Goal: Task Accomplishment & Management: Manage account settings

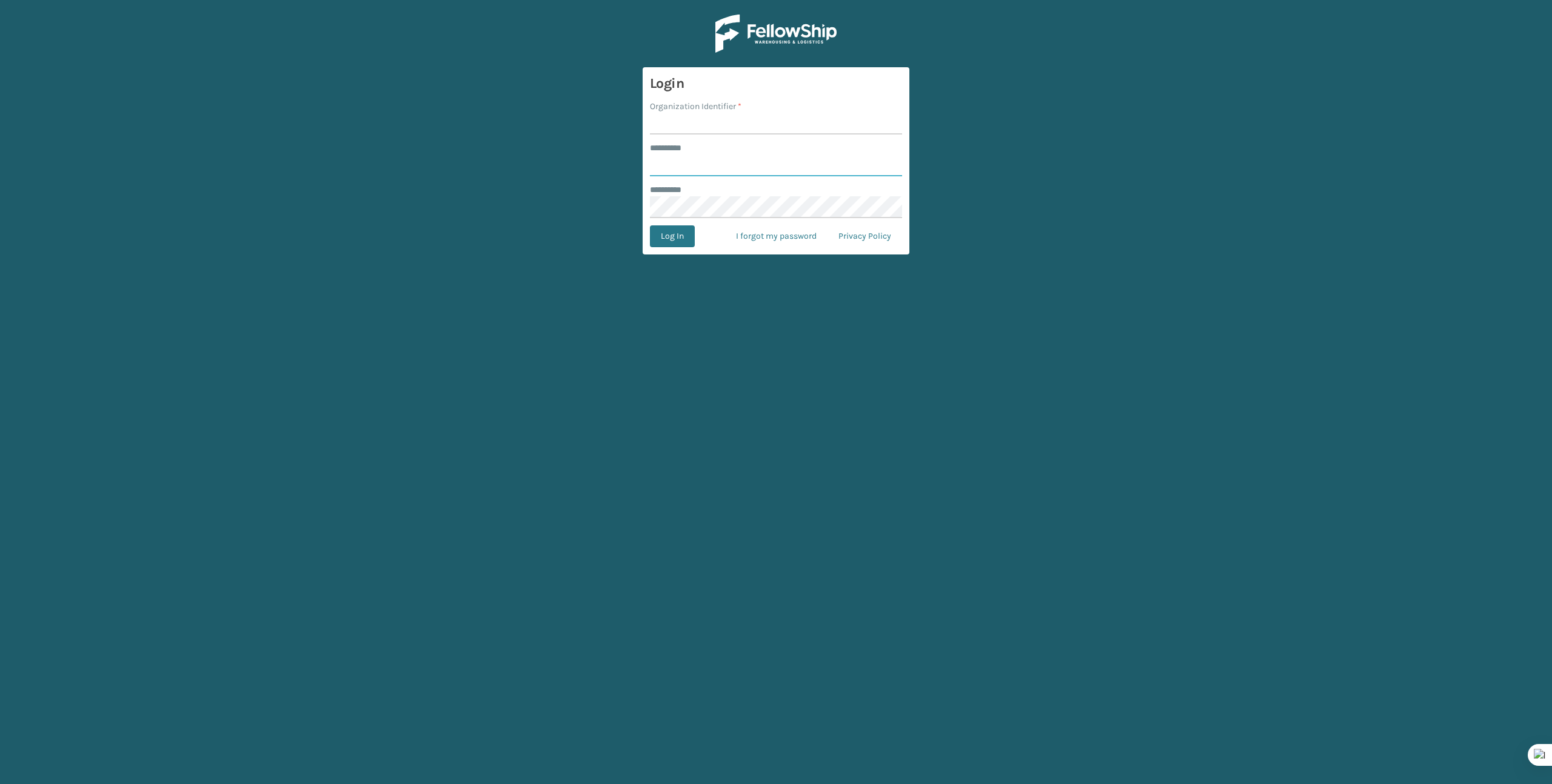
type input "*******"
click at [764, 120] on input "Organization Identifier *" at bounding box center [776, 123] width 252 height 22
type input "Brightech"
click at [679, 244] on button "Log In" at bounding box center [673, 236] width 45 height 22
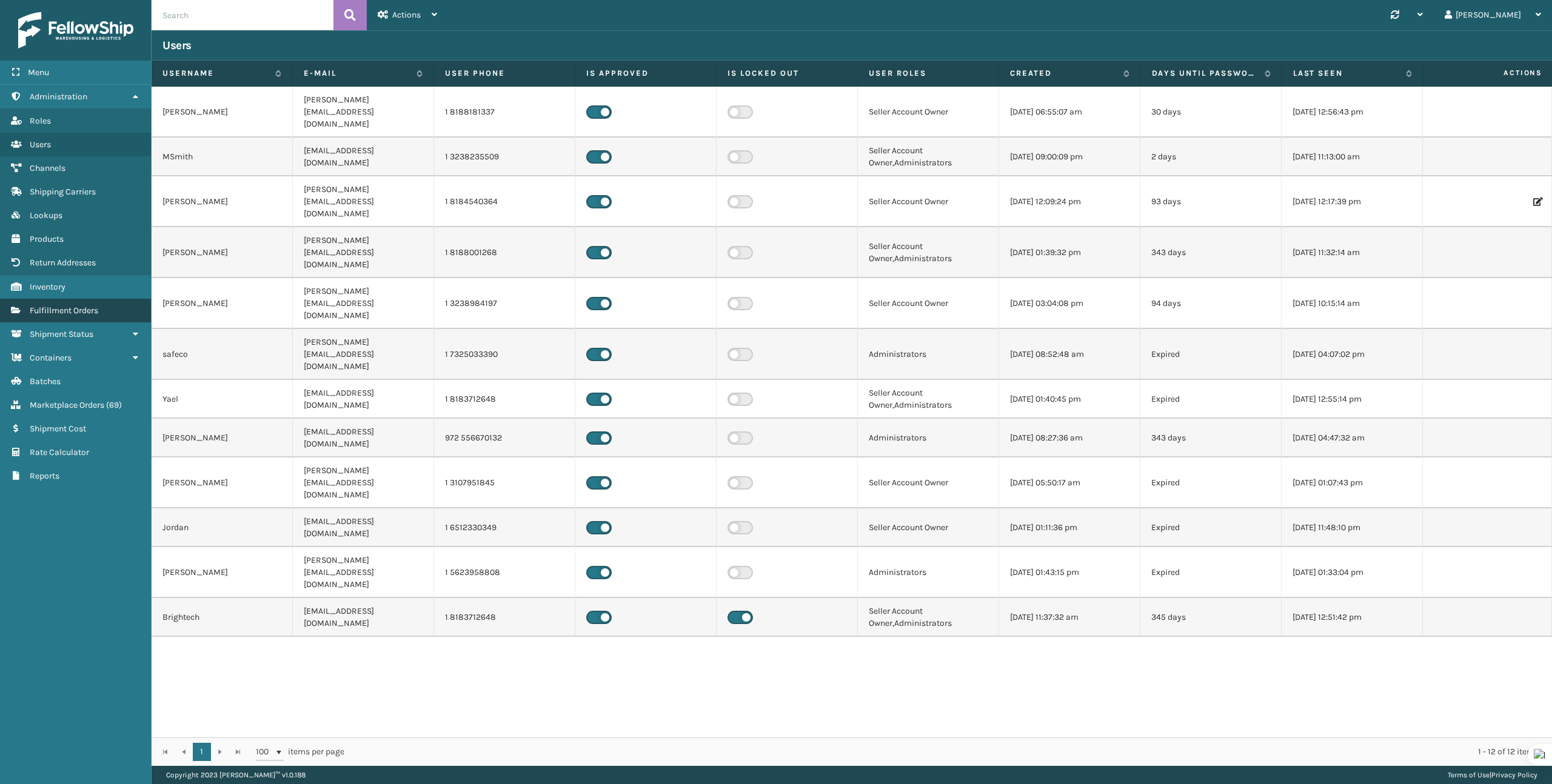
click at [85, 314] on link "Fulfillment Orders" at bounding box center [76, 310] width 151 height 24
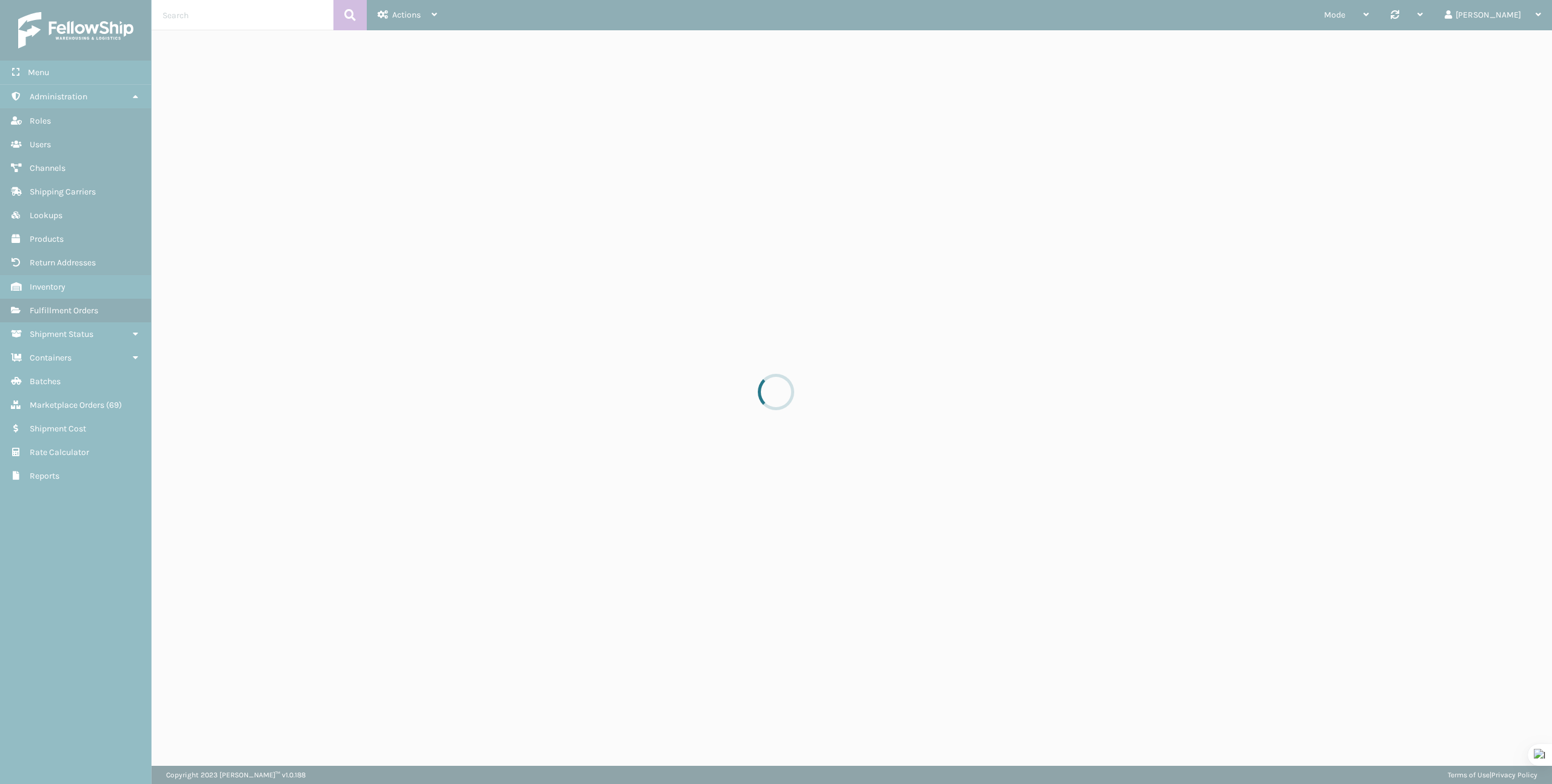
click at [274, 13] on div at bounding box center [776, 392] width 1552 height 784
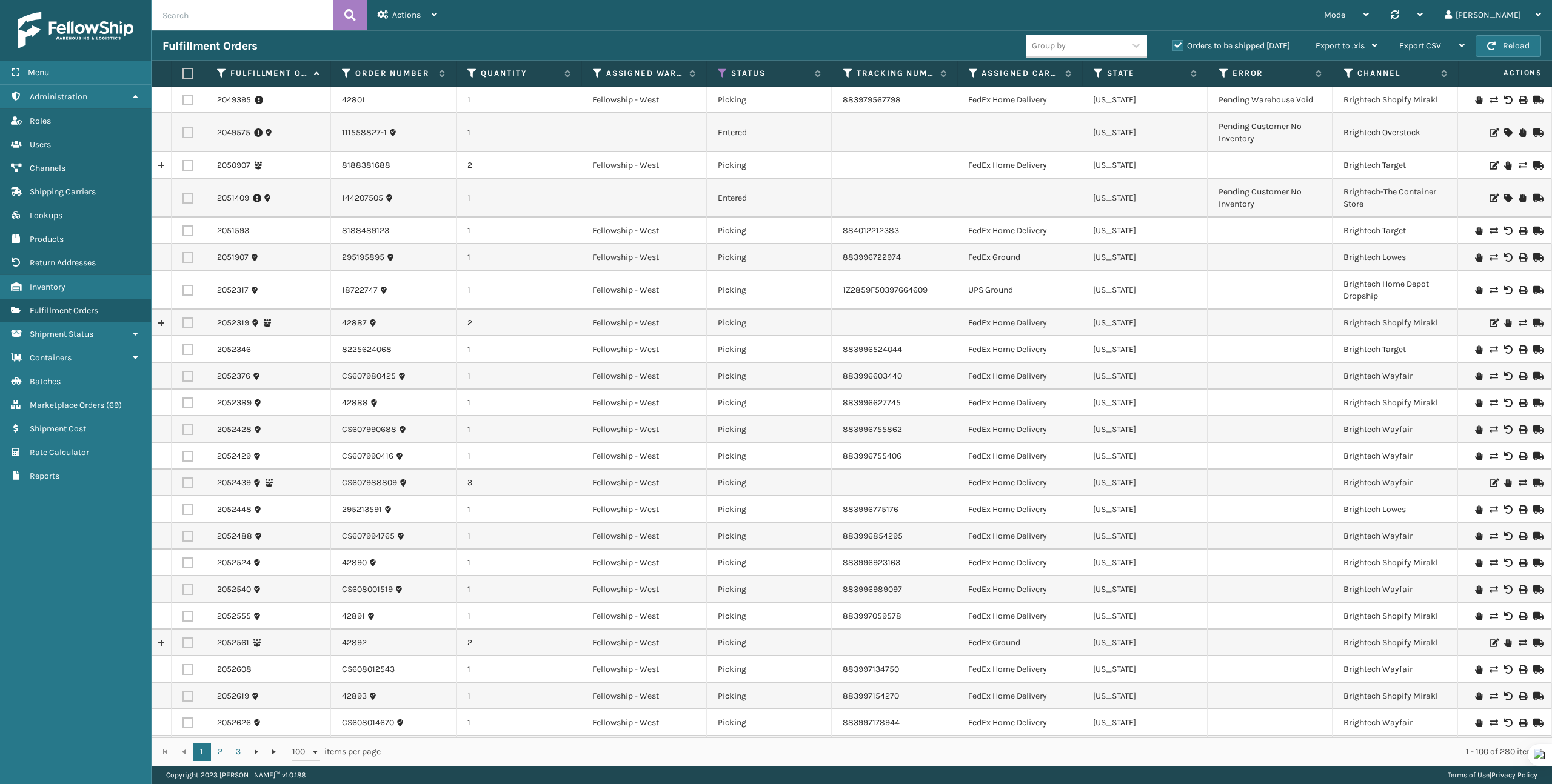
click at [272, 16] on input "text" at bounding box center [242, 15] width 182 height 31
paste input "295269381"
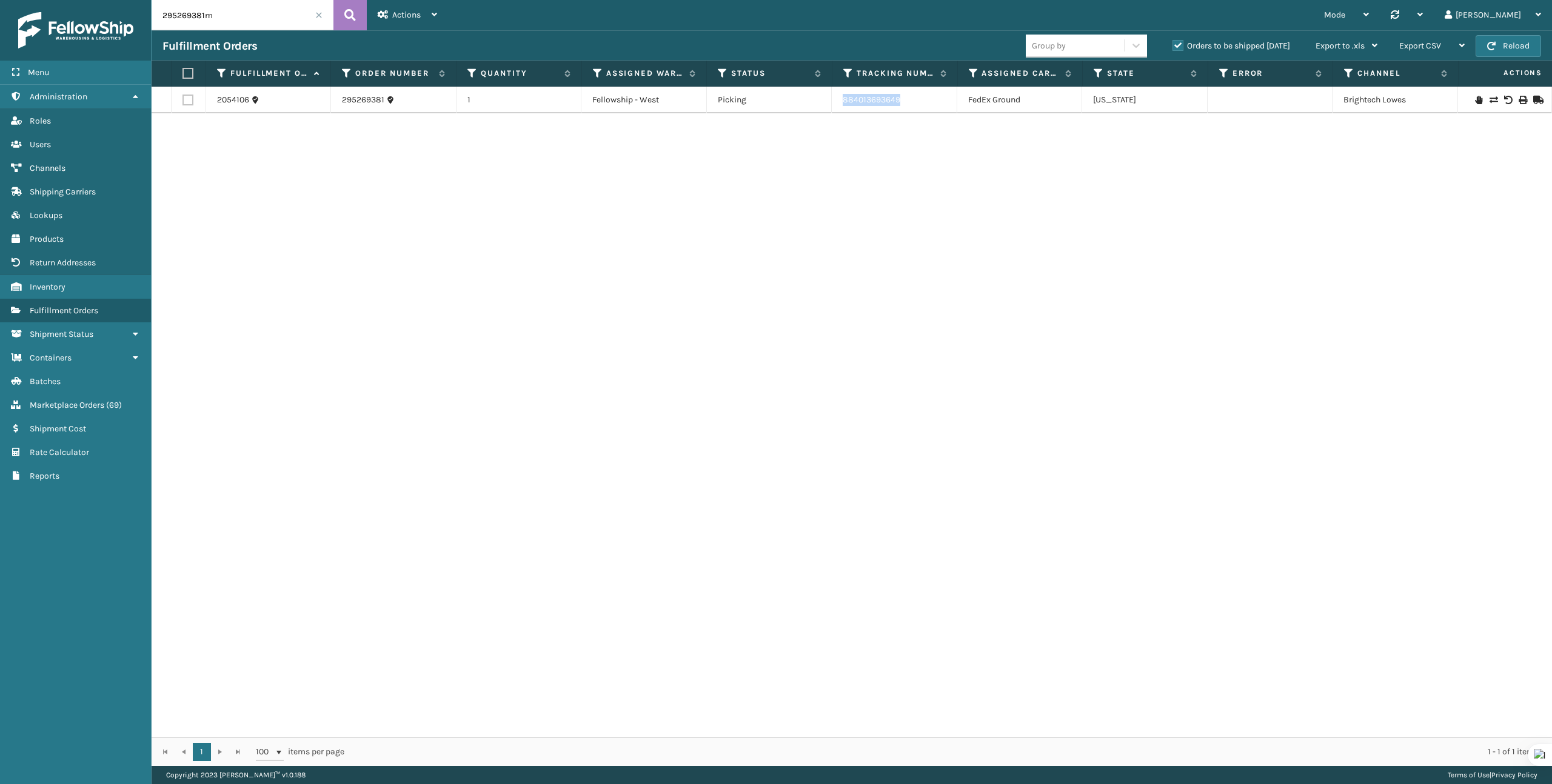
copy link "884013693649"
click at [264, 11] on input "295269381m" at bounding box center [242, 15] width 182 height 31
paste input "912002782092742"
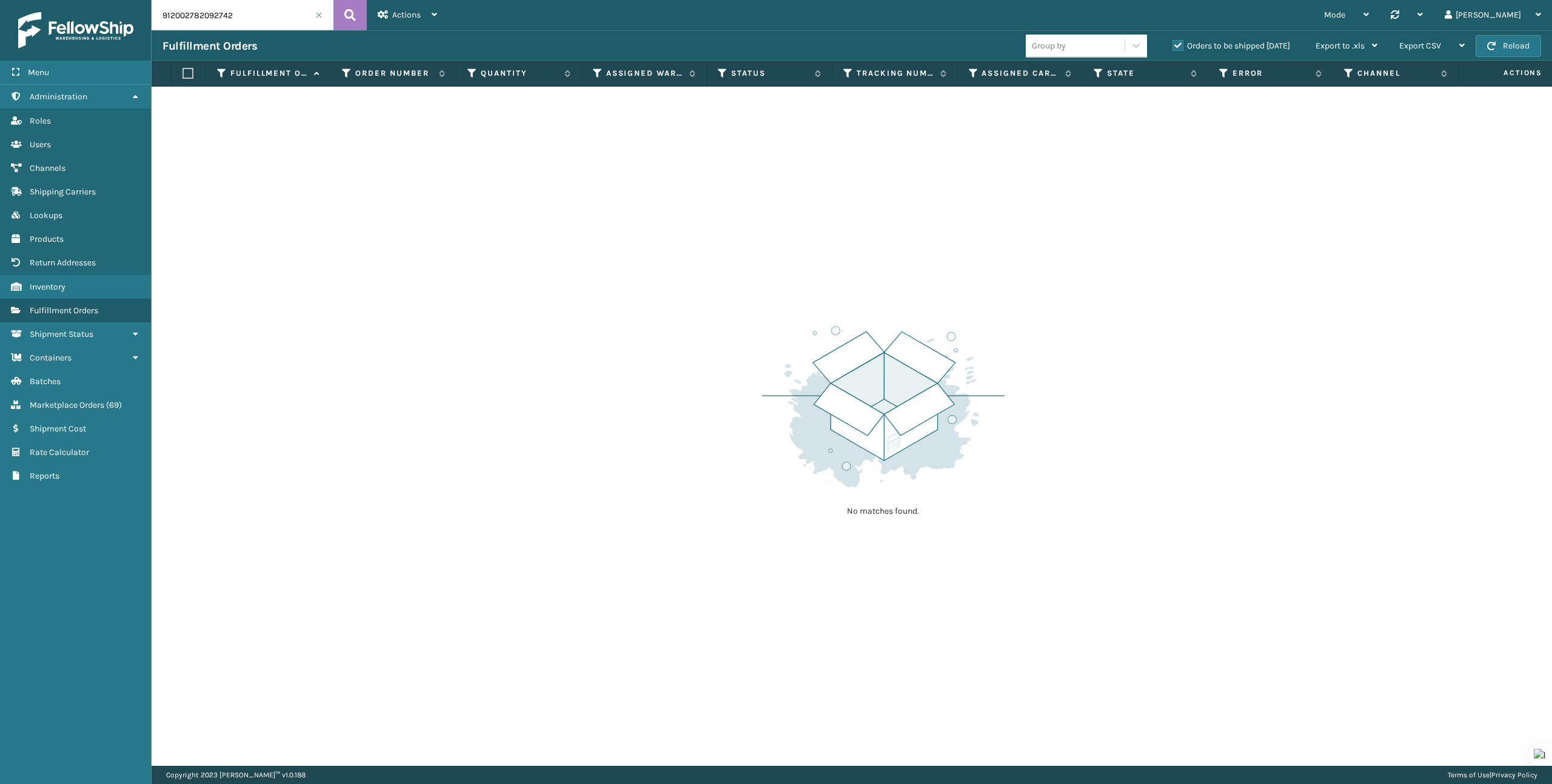
click at [297, 17] on input "912002782092742" at bounding box center [242, 15] width 182 height 31
paste input "8188381688"
type input "8188381688"
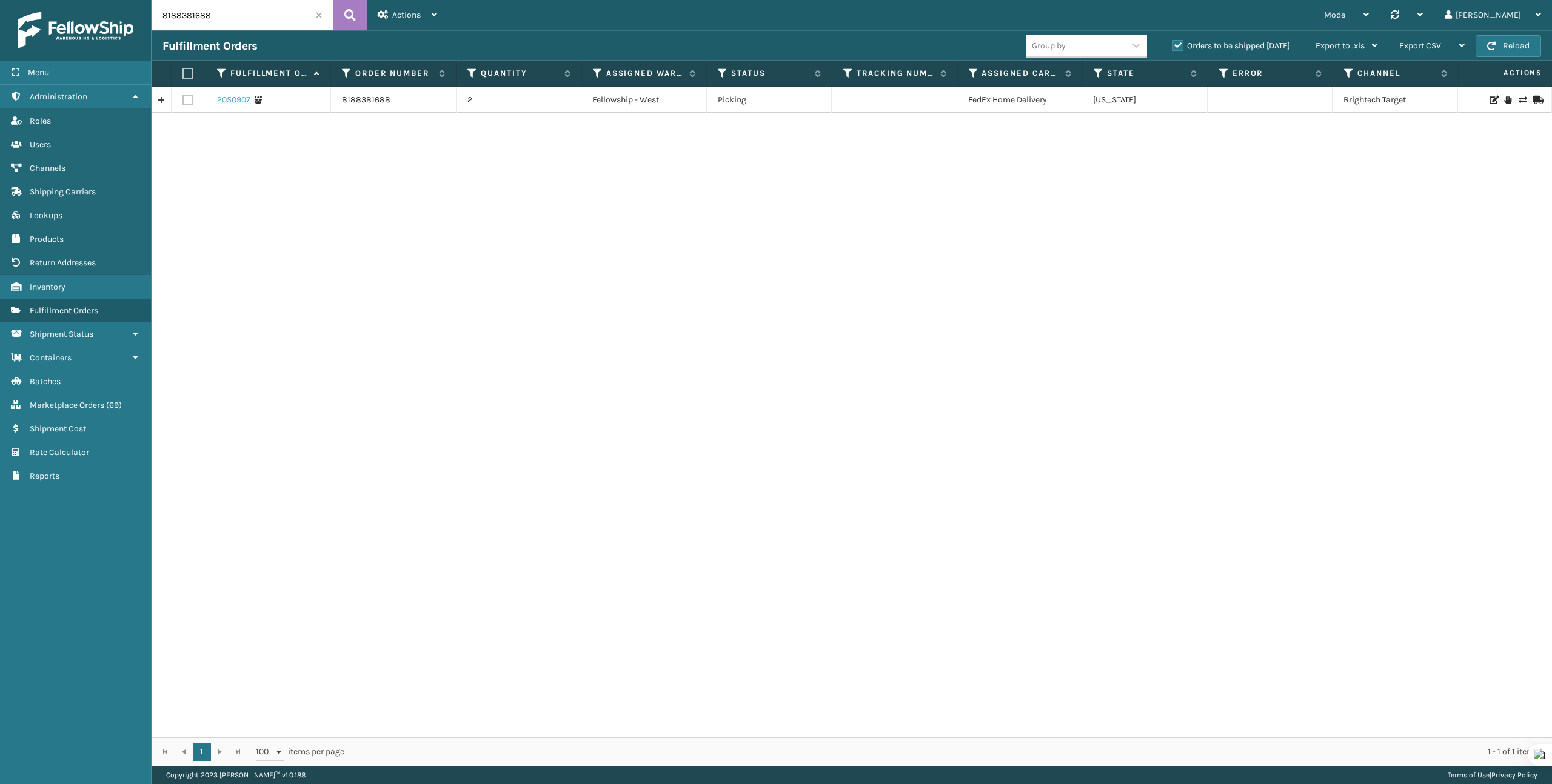
click at [225, 98] on link "2050907" at bounding box center [233, 100] width 34 height 12
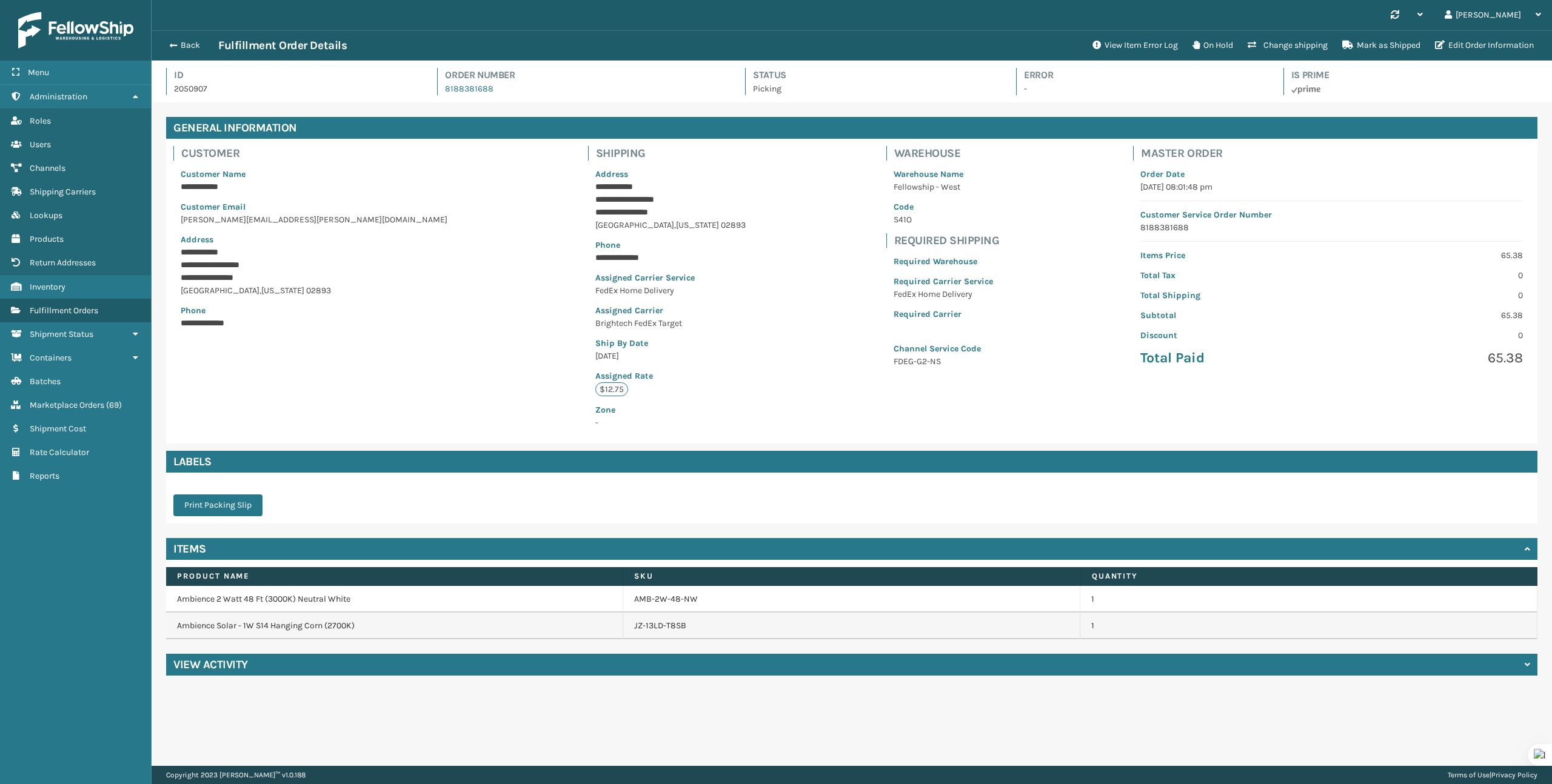
scroll to position [29, 1401]
click at [330, 661] on div "View Activity" at bounding box center [852, 664] width 1372 height 22
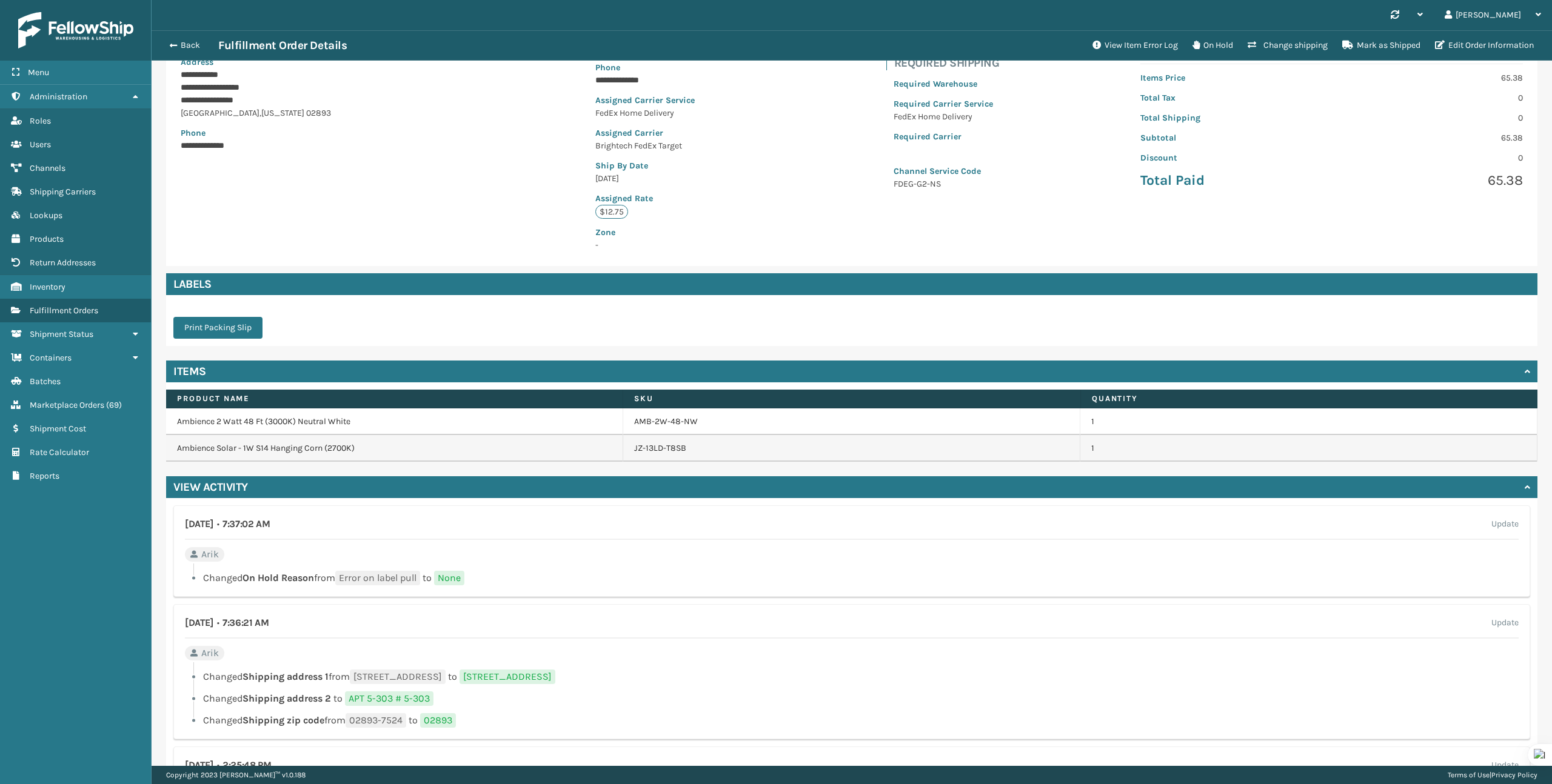
scroll to position [182, 0]
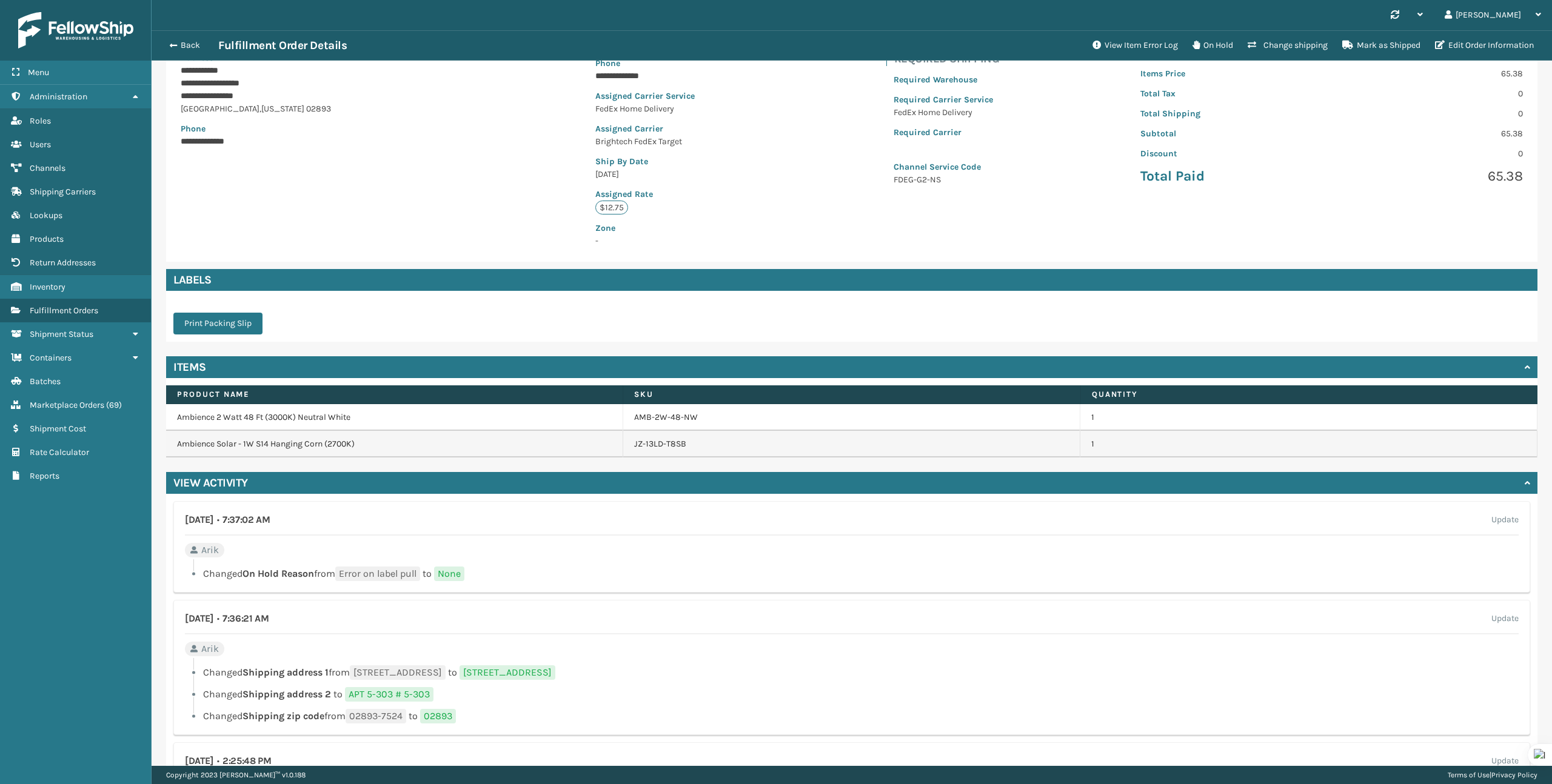
click at [448, 490] on div "View Activity" at bounding box center [852, 483] width 1372 height 22
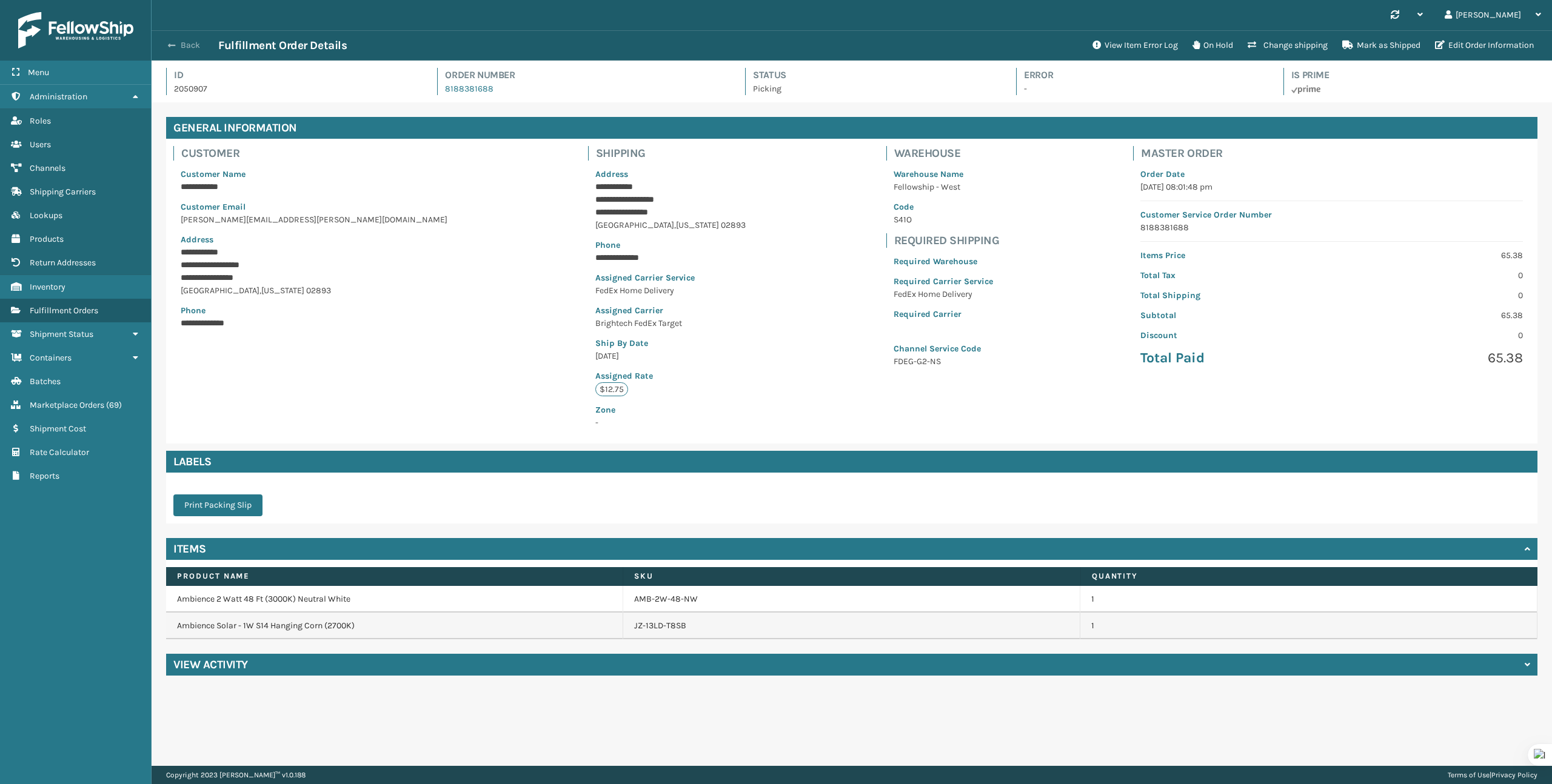
click at [187, 50] on button "Back" at bounding box center [190, 45] width 56 height 11
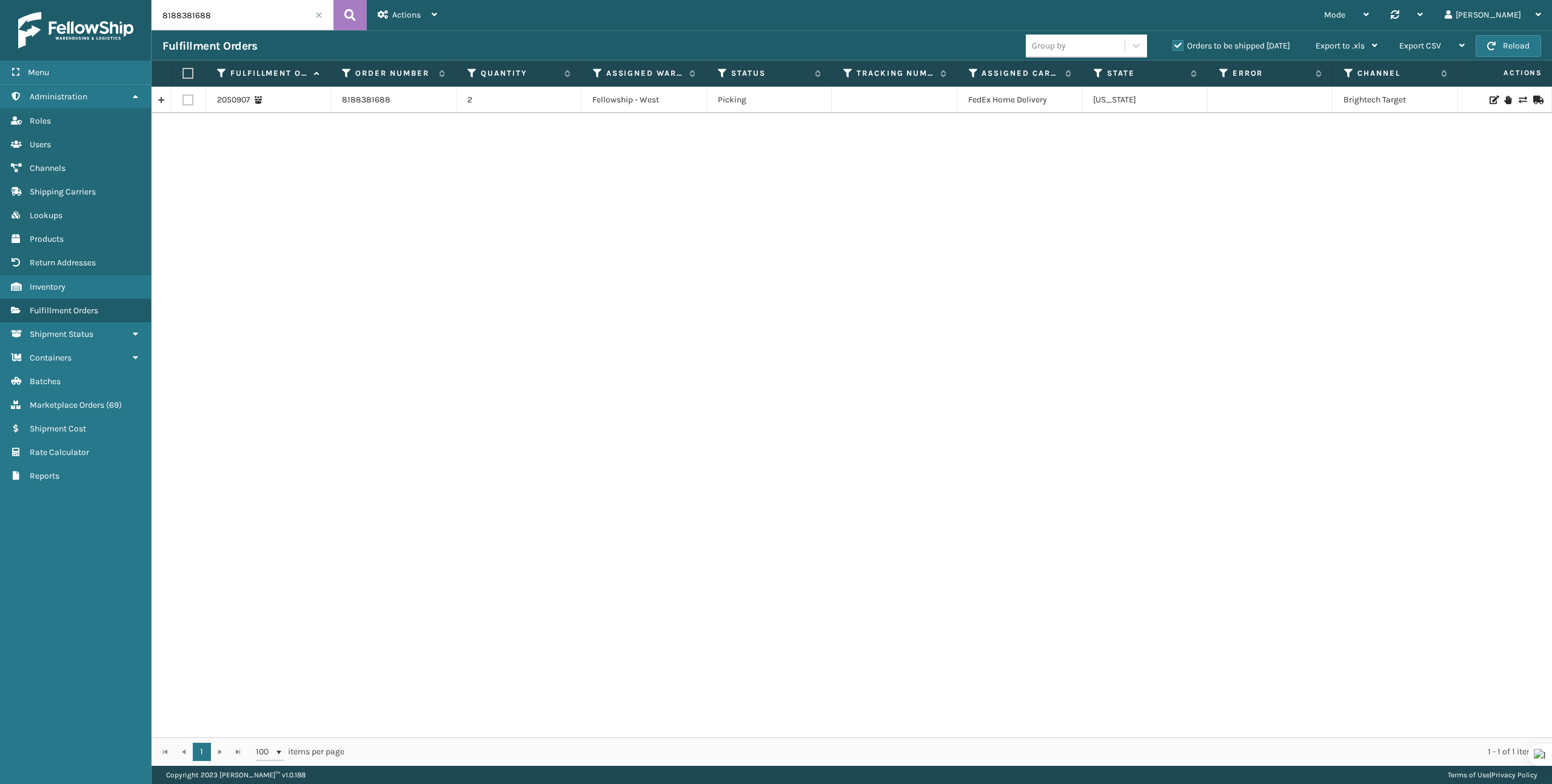
click at [198, 19] on input "8188381688" at bounding box center [242, 15] width 182 height 31
paste input "42801"
type input "42801"
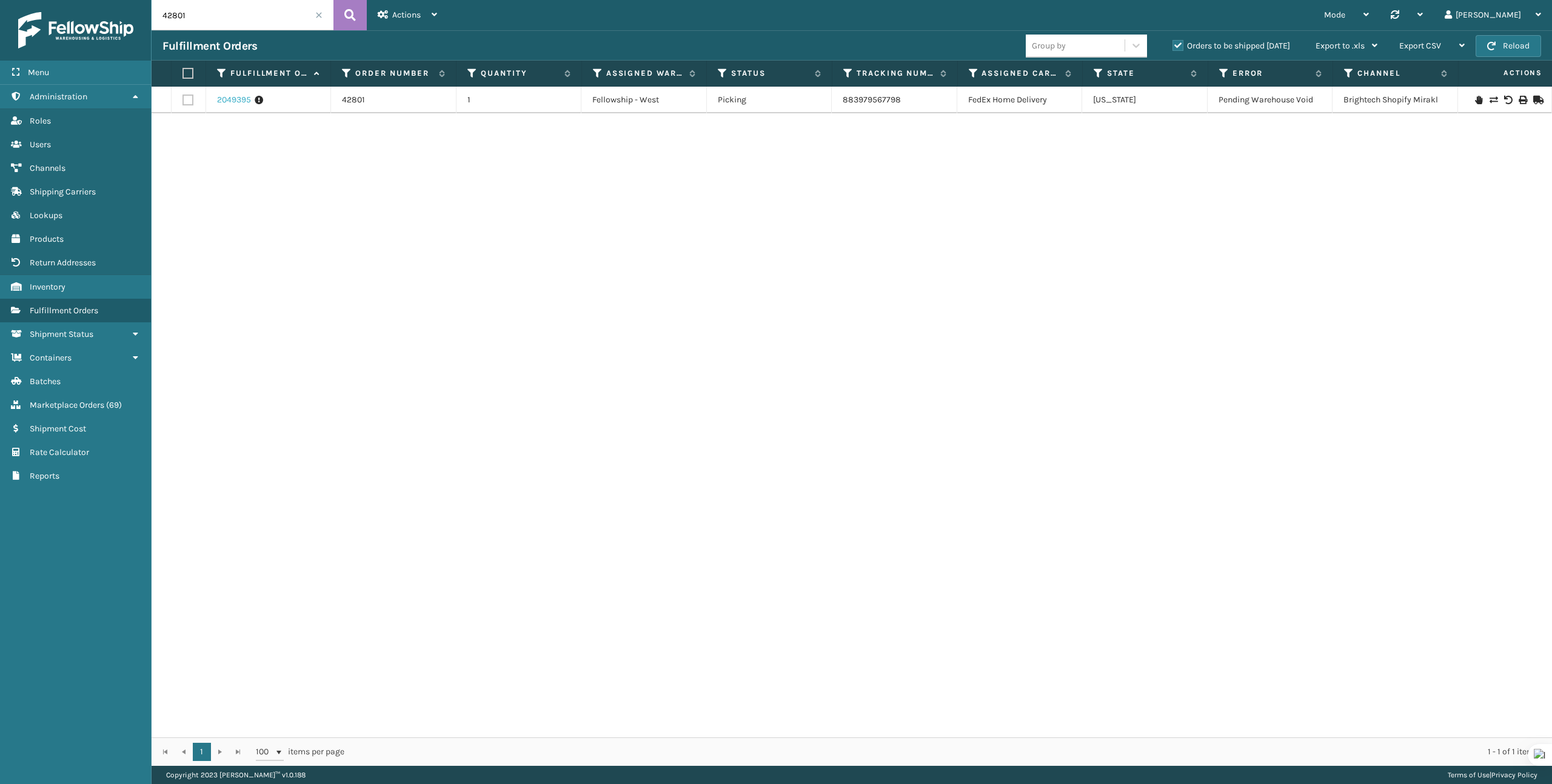
click at [227, 100] on link "2049395" at bounding box center [233, 100] width 34 height 12
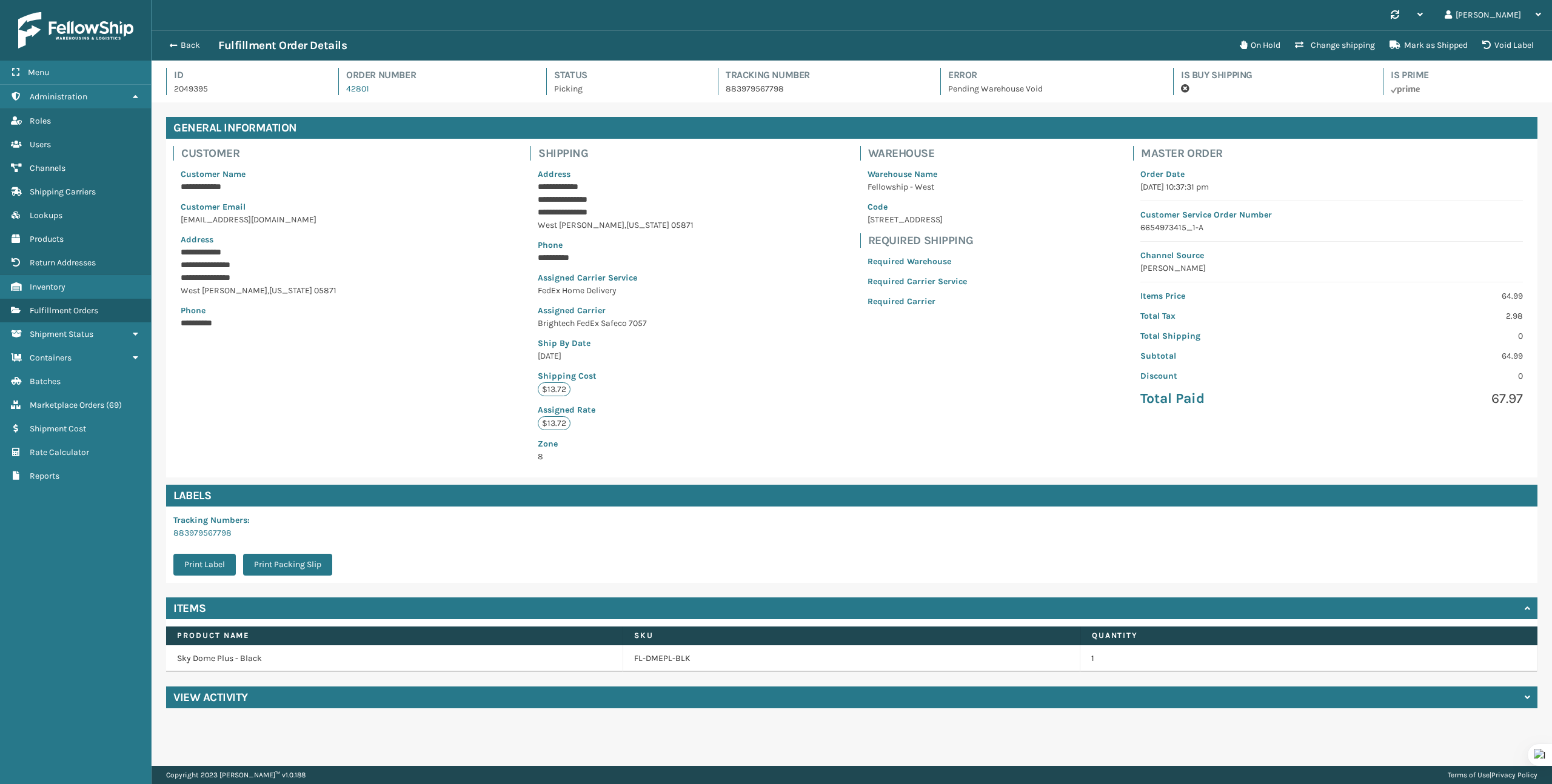
scroll to position [29, 1401]
click at [1265, 49] on button "On Hold" at bounding box center [1260, 46] width 55 height 24
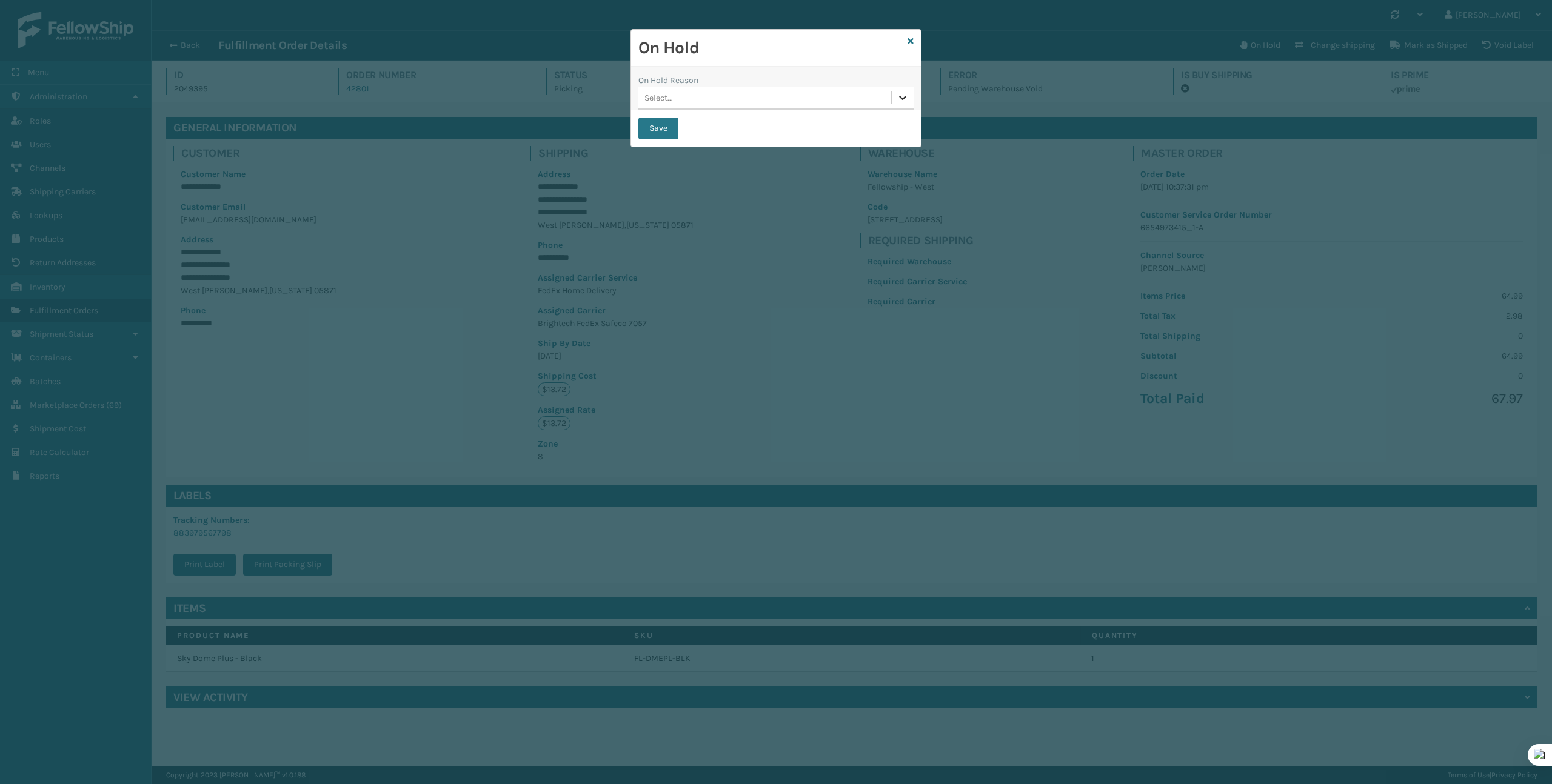
click at [899, 97] on icon at bounding box center [902, 97] width 12 height 12
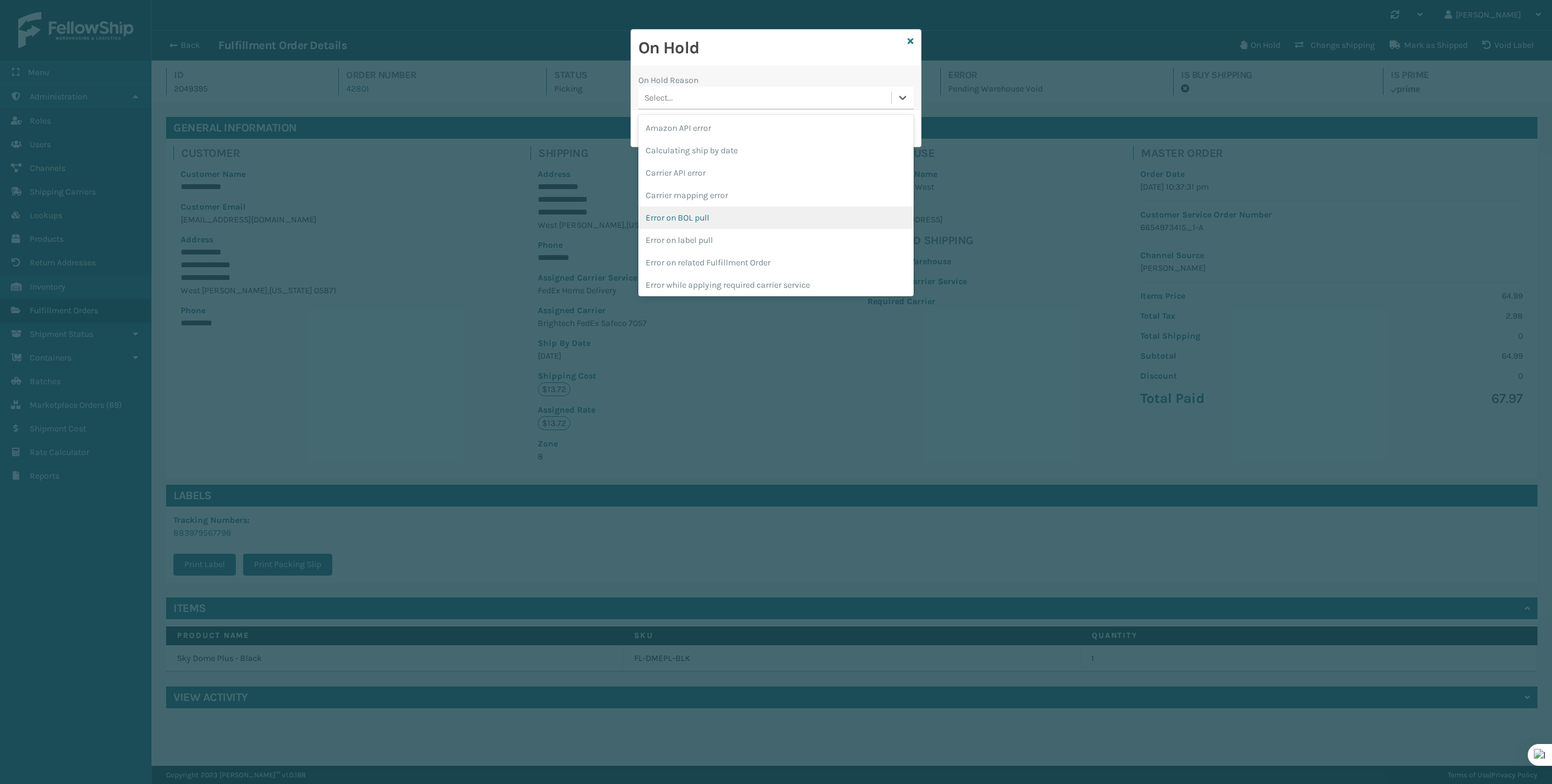
scroll to position [339, 0]
click at [828, 282] on div "To be cancelled" at bounding box center [776, 283] width 275 height 22
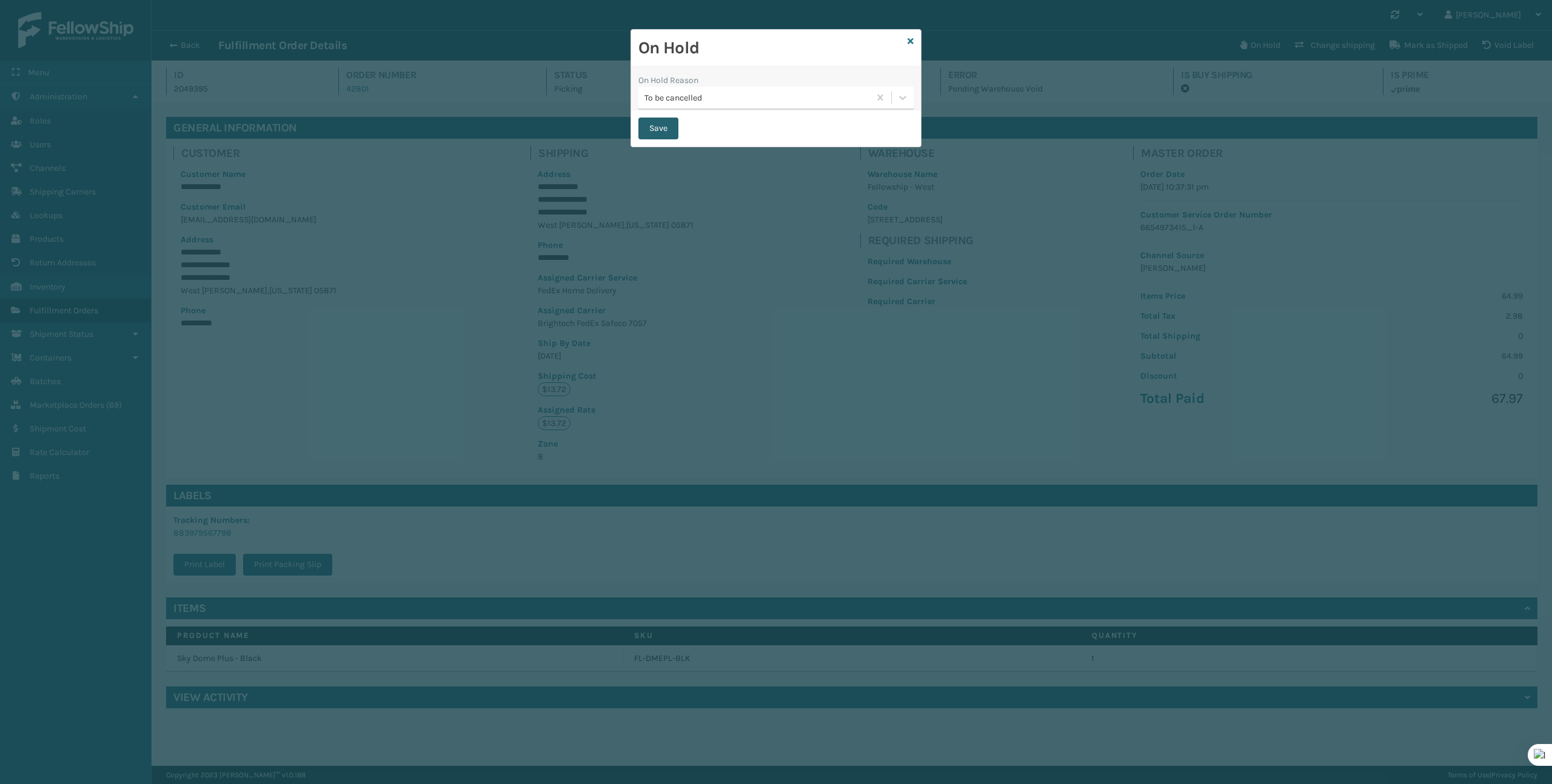
click at [660, 131] on button "Save" at bounding box center [658, 128] width 40 height 22
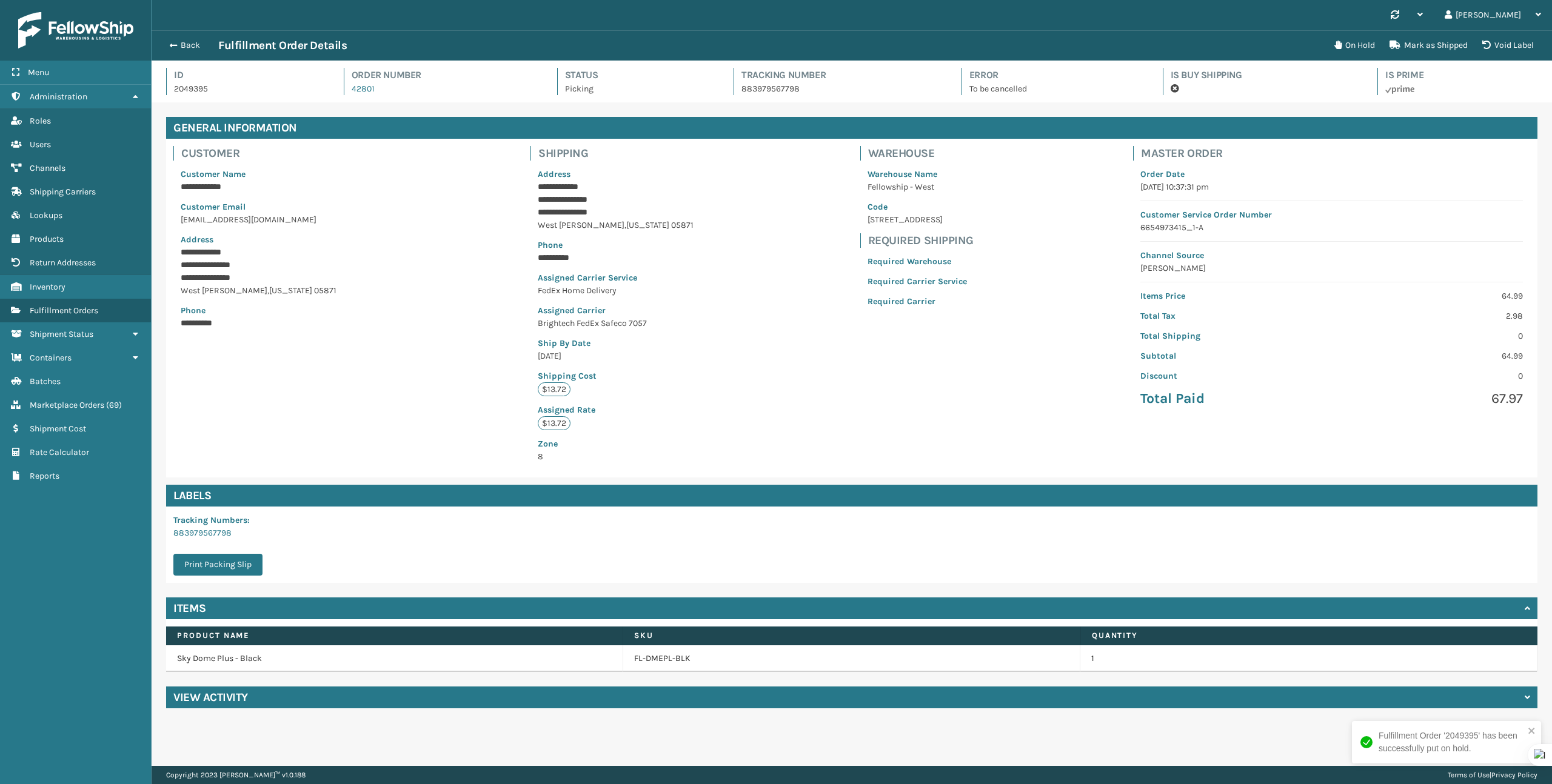
scroll to position [29, 1401]
click at [183, 38] on div "Back Fulfillment Order Details" at bounding box center [745, 45] width 1164 height 14
click at [183, 44] on button "Back" at bounding box center [190, 45] width 56 height 11
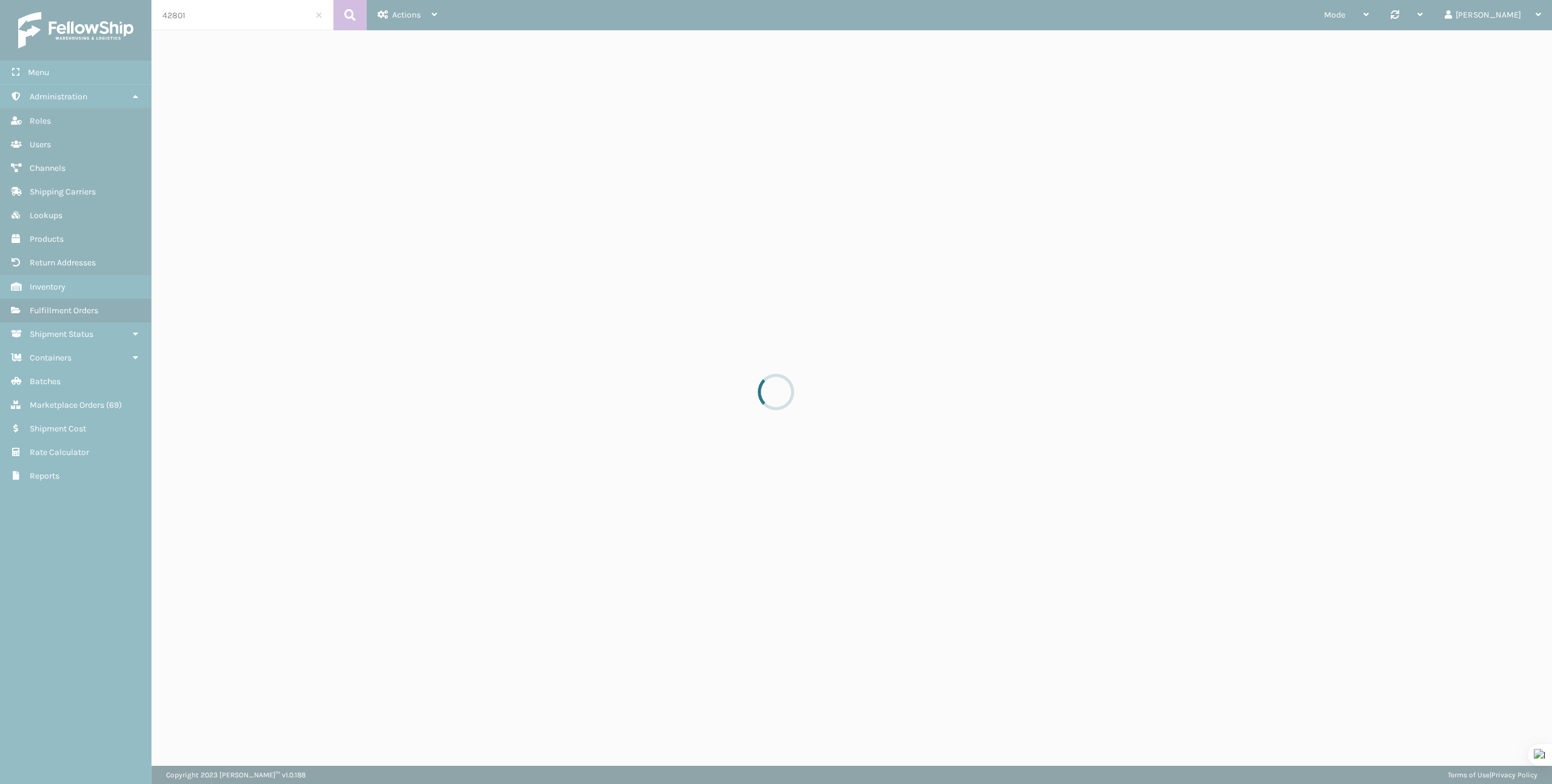
click at [262, 11] on input "42801" at bounding box center [242, 15] width 182 height 31
click at [260, 13] on input "42801" at bounding box center [242, 15] width 182 height 31
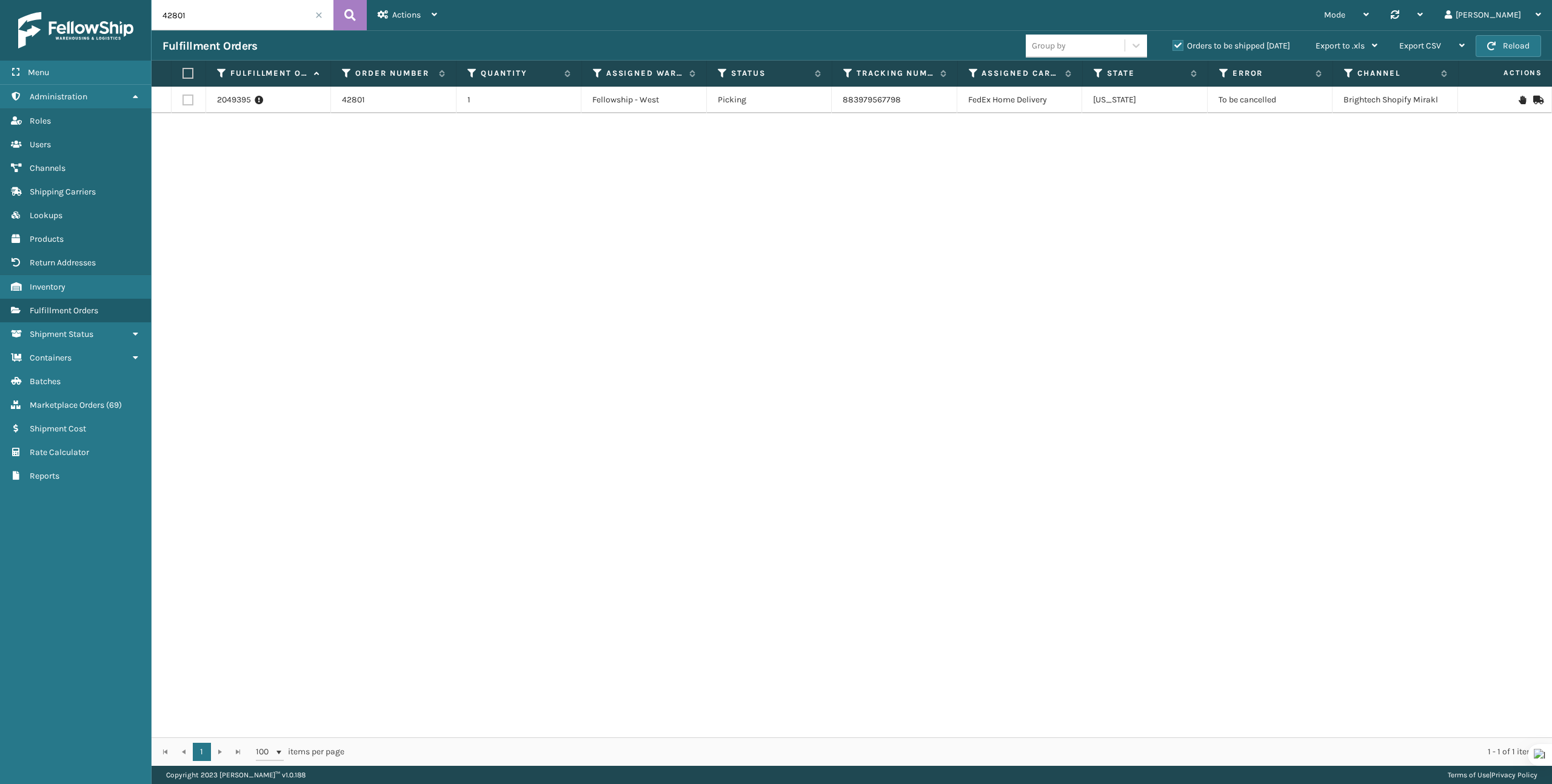
click at [260, 13] on input "42801" at bounding box center [242, 15] width 182 height 31
paste input "111558827-"
type input "111558827-1"
click at [233, 108] on link "2049575" at bounding box center [233, 106] width 34 height 12
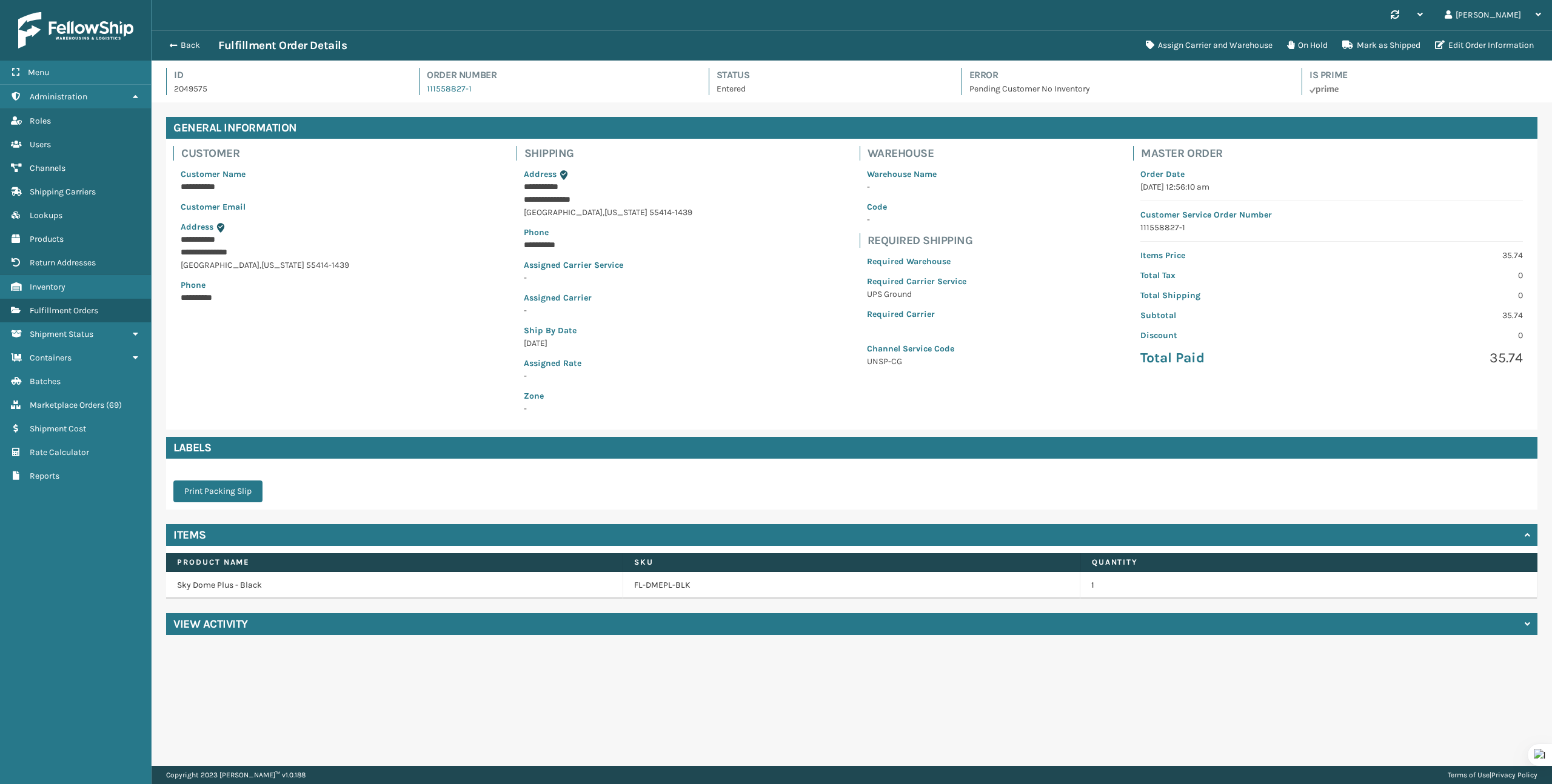
scroll to position [29, 1401]
drag, startPoint x: 226, startPoint y: 90, endPoint x: 165, endPoint y: 90, distance: 61.0
click at [165, 90] on div "Id 2049575 Order Number 111558827-1 Status Entered Error Pending Customer No In…" at bounding box center [852, 82] width 1401 height 42
copy p "2049575"
drag, startPoint x: 497, startPoint y: 95, endPoint x: 426, endPoint y: 89, distance: 71.3
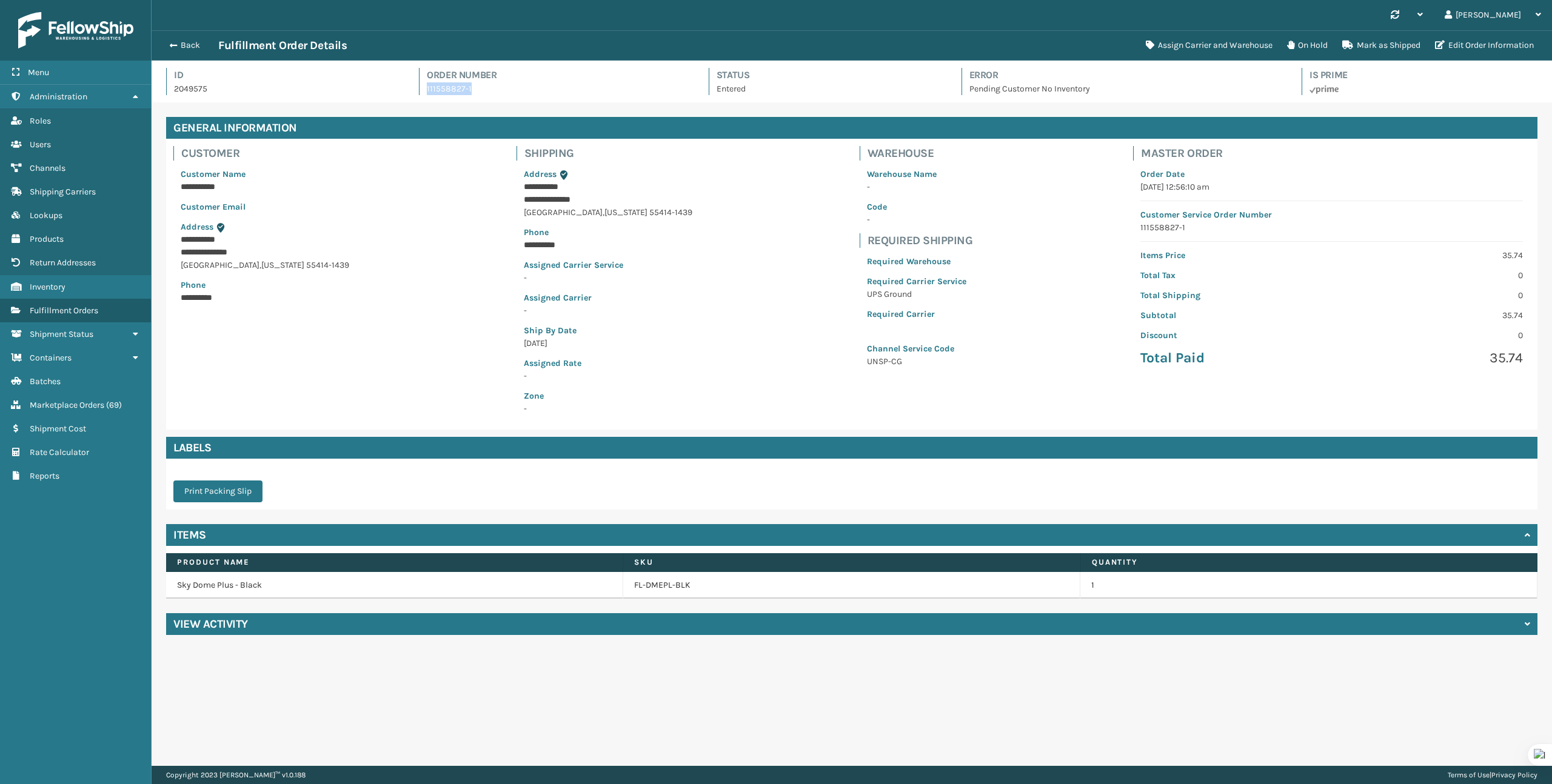
click at [425, 89] on div "Id 2049575 Order Number 111558827-1 Status Entered Error Pending Customer No In…" at bounding box center [852, 85] width 1372 height 34
copy link "111558827-1"
click at [1317, 44] on button "On Hold" at bounding box center [1307, 46] width 55 height 24
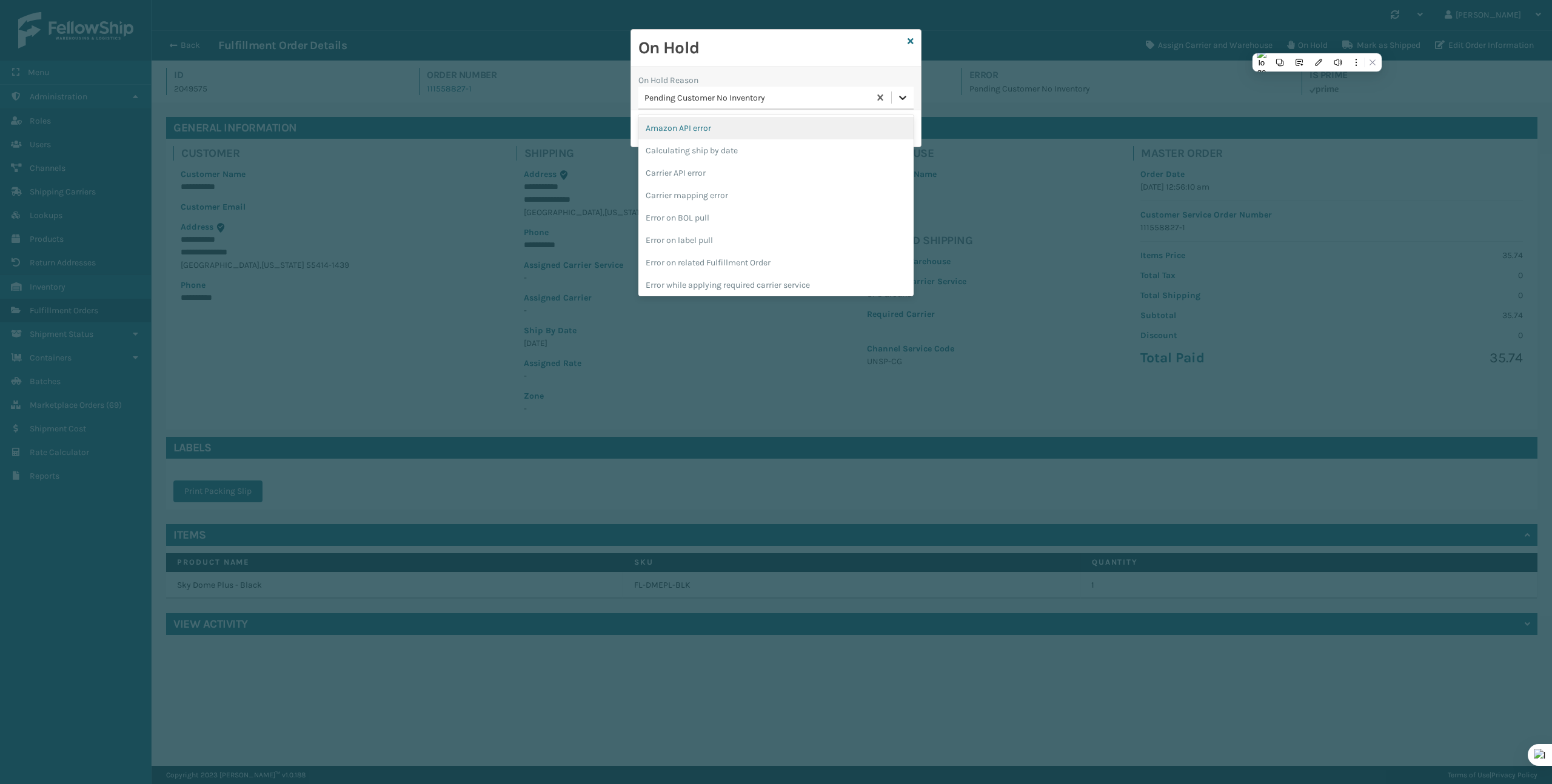
click at [898, 91] on div at bounding box center [902, 97] width 22 height 22
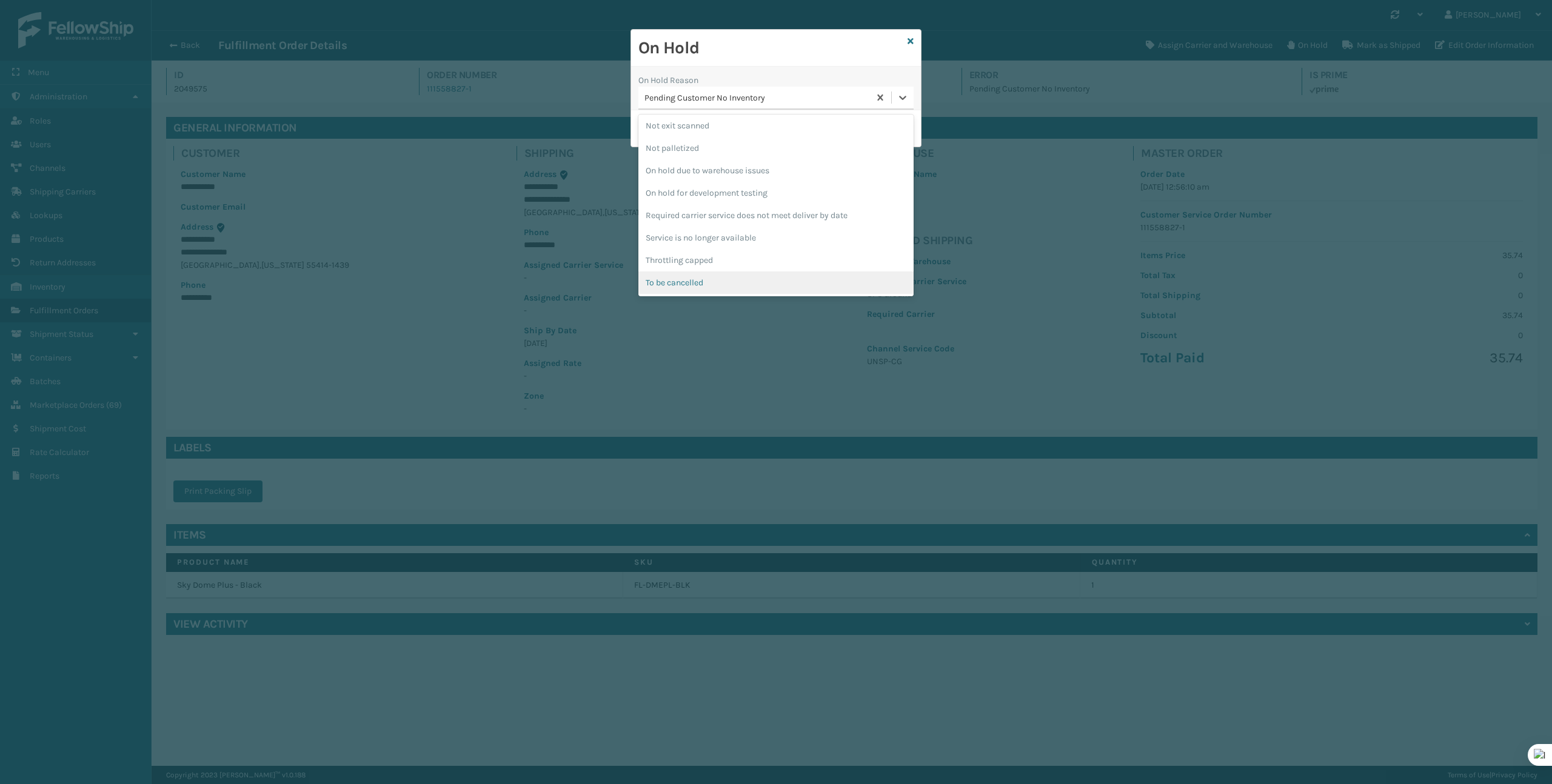
click at [798, 280] on div "To be cancelled" at bounding box center [776, 283] width 275 height 22
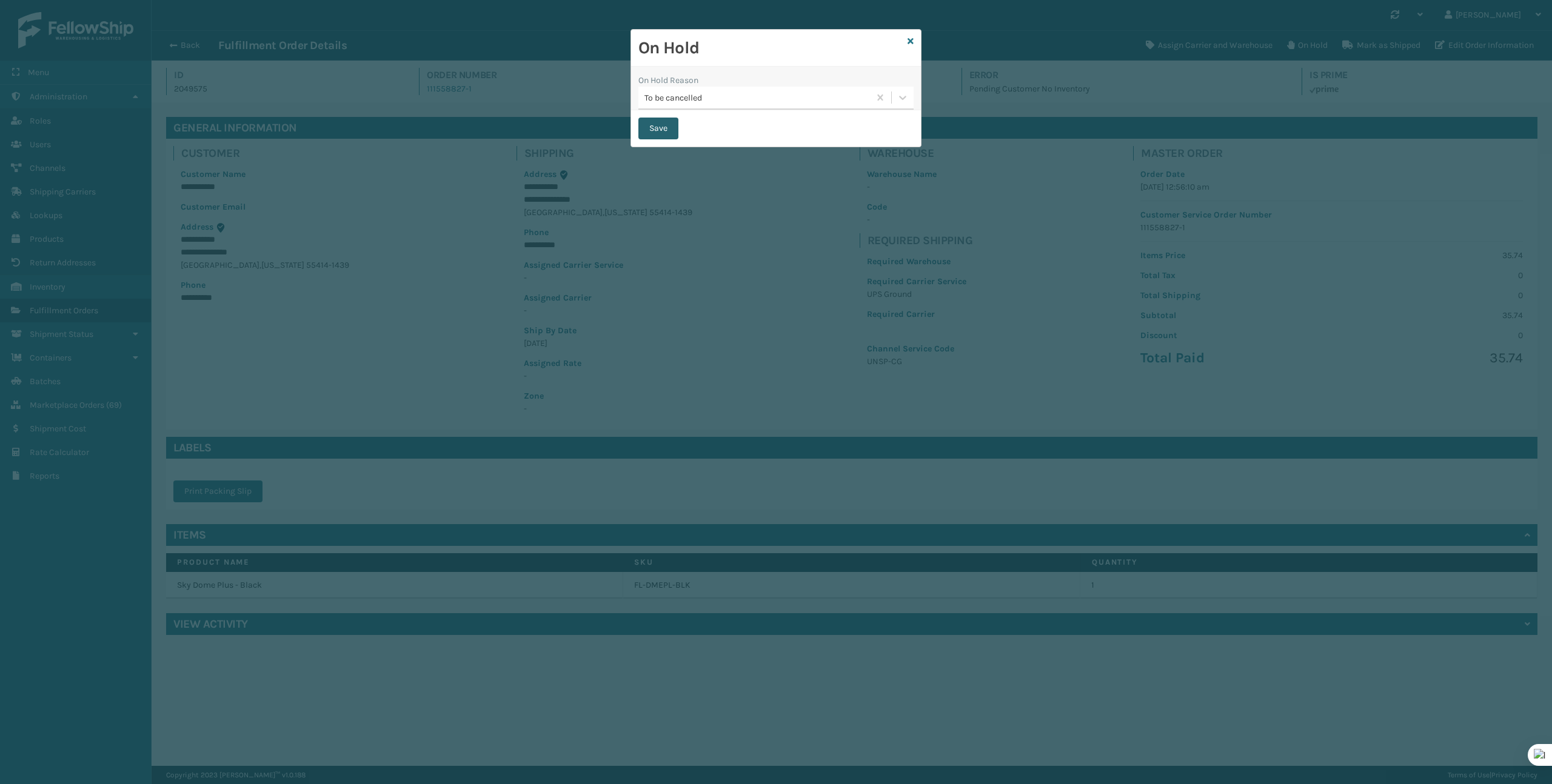
click at [657, 130] on button "Save" at bounding box center [658, 128] width 40 height 22
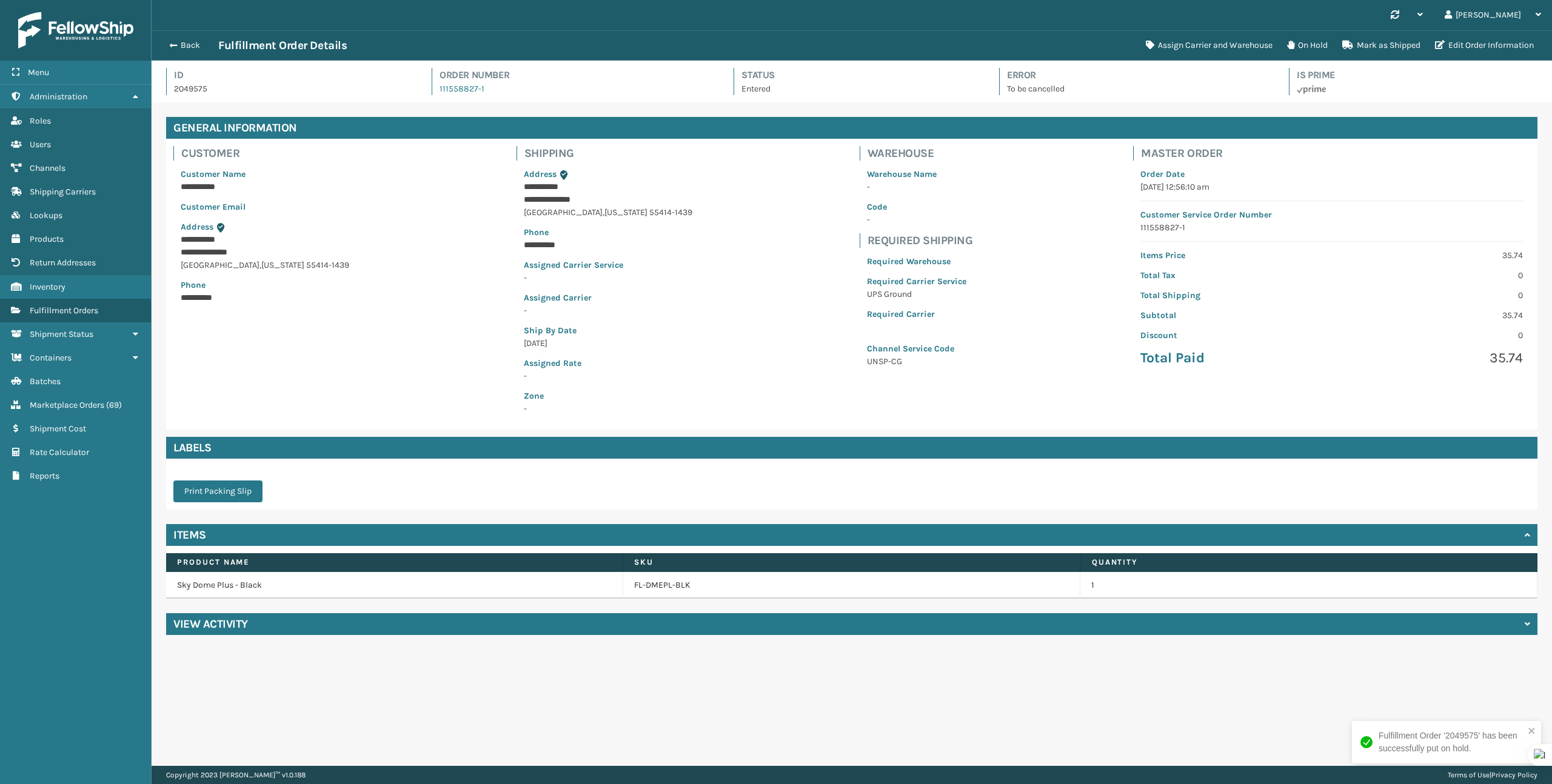
scroll to position [29, 1401]
click at [183, 47] on button "Back" at bounding box center [190, 45] width 56 height 11
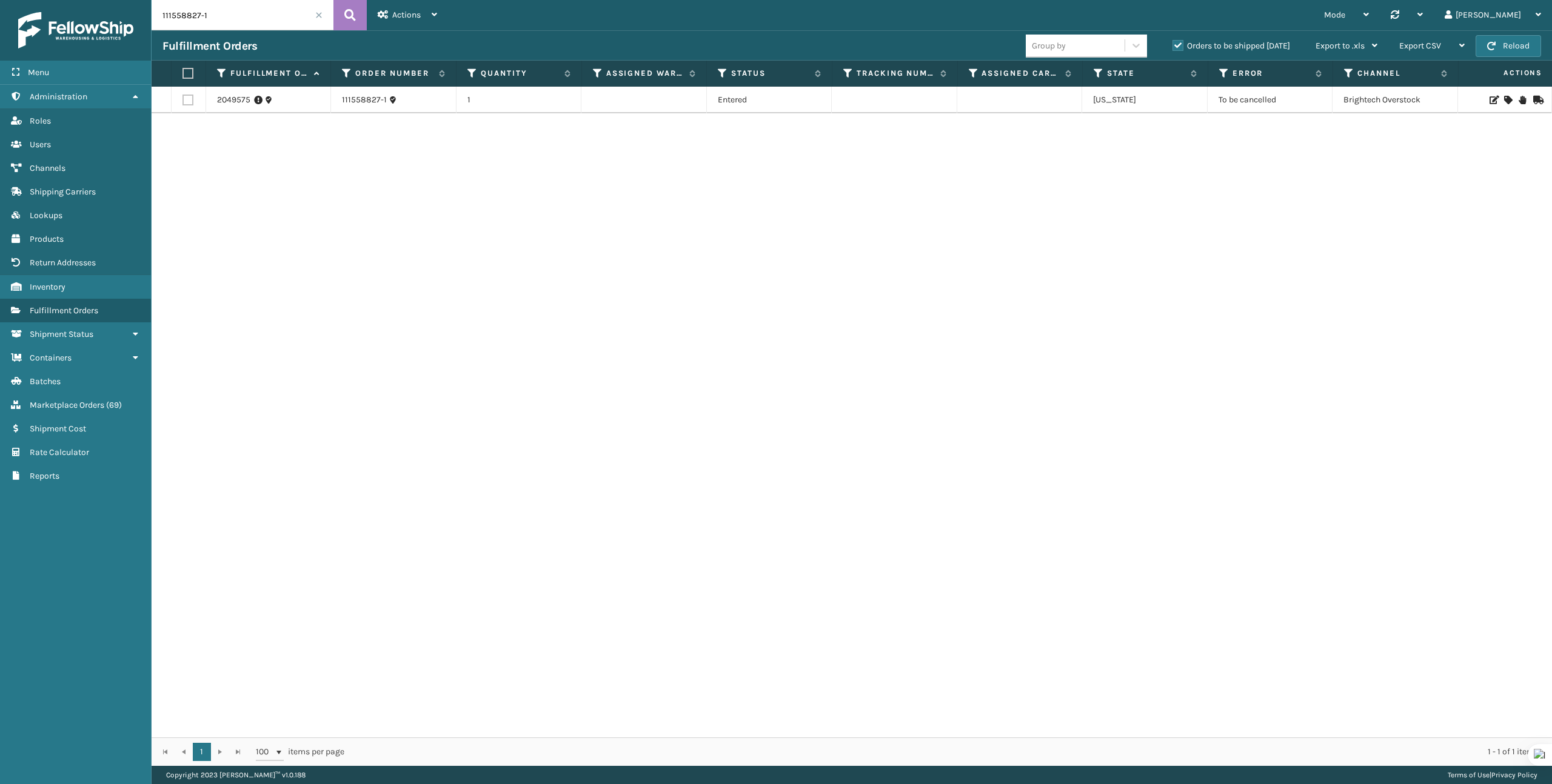
click at [260, 20] on input "111558827-1" at bounding box center [242, 15] width 182 height 31
paste input "44207505"
type input "144207505"
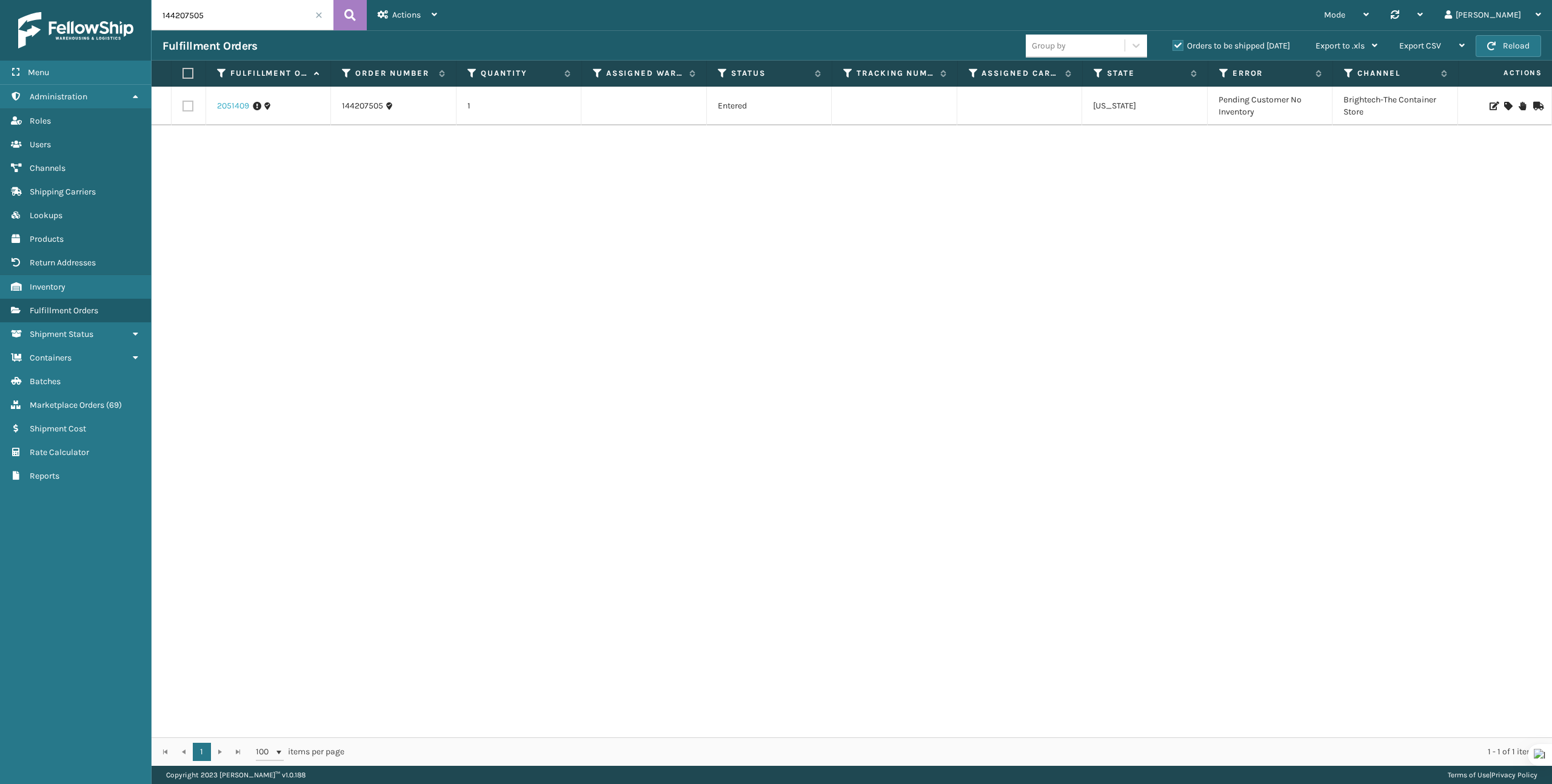
click at [236, 105] on link "2051409" at bounding box center [233, 106] width 32 height 12
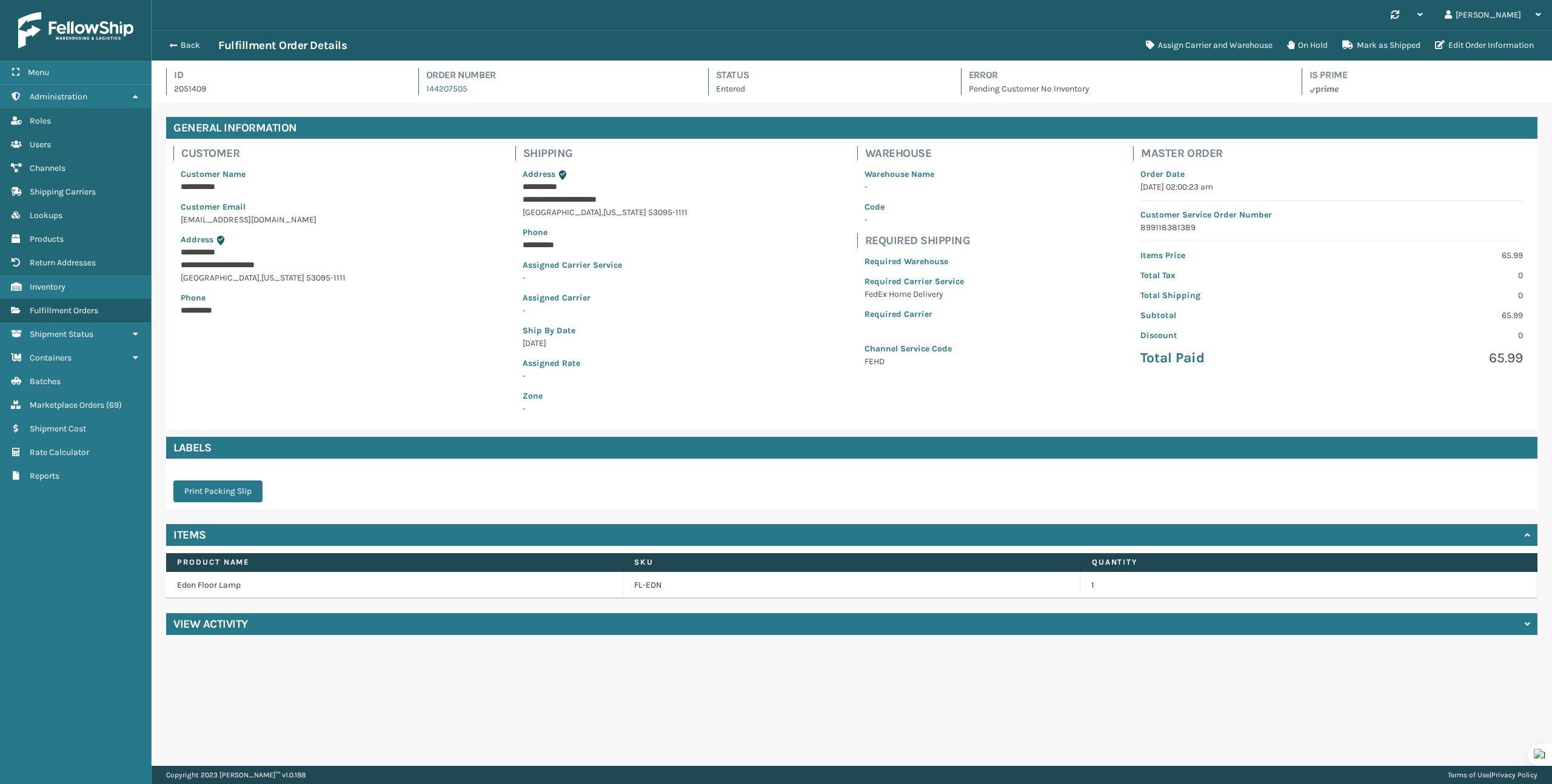
scroll to position [29, 1401]
click at [1287, 46] on icon at bounding box center [1291, 44] width 7 height 8
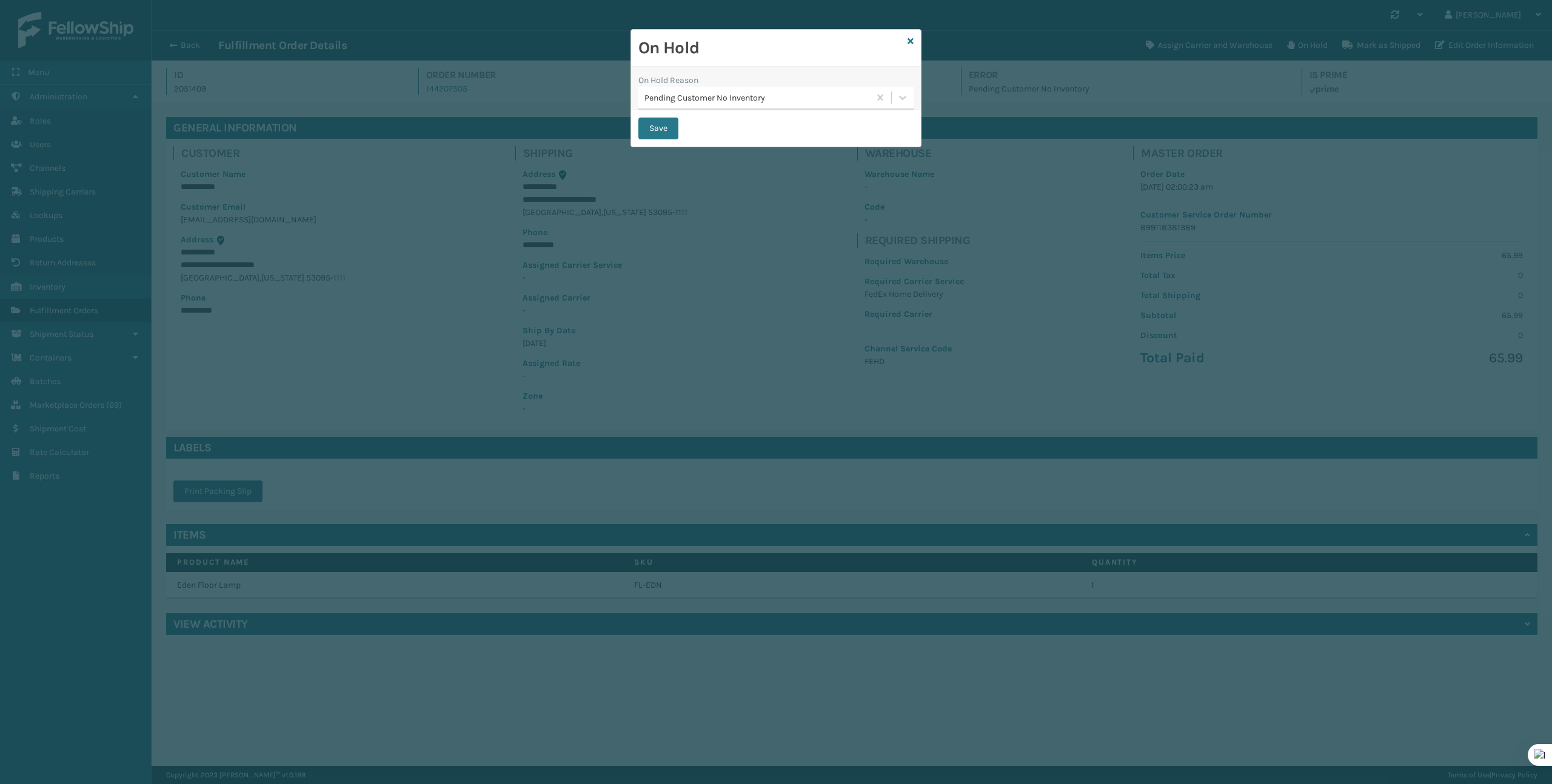
click at [920, 94] on div "On Hold Reason Pending Customer No Inventory" at bounding box center [775, 88] width 290 height 43
click at [899, 95] on icon at bounding box center [902, 97] width 12 height 12
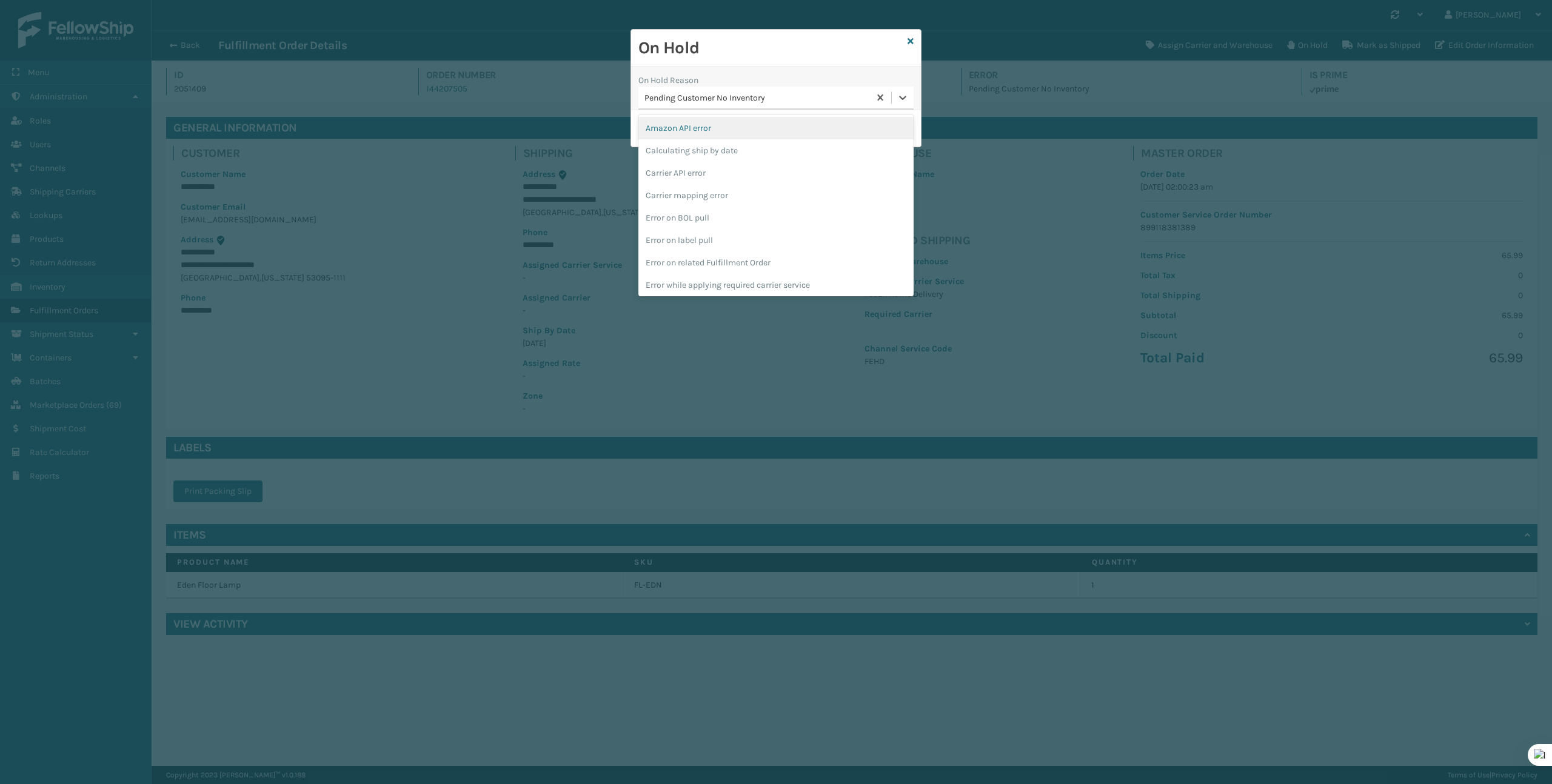
scroll to position [316, 0]
click at [741, 280] on div "To be cancelled" at bounding box center [776, 283] width 275 height 22
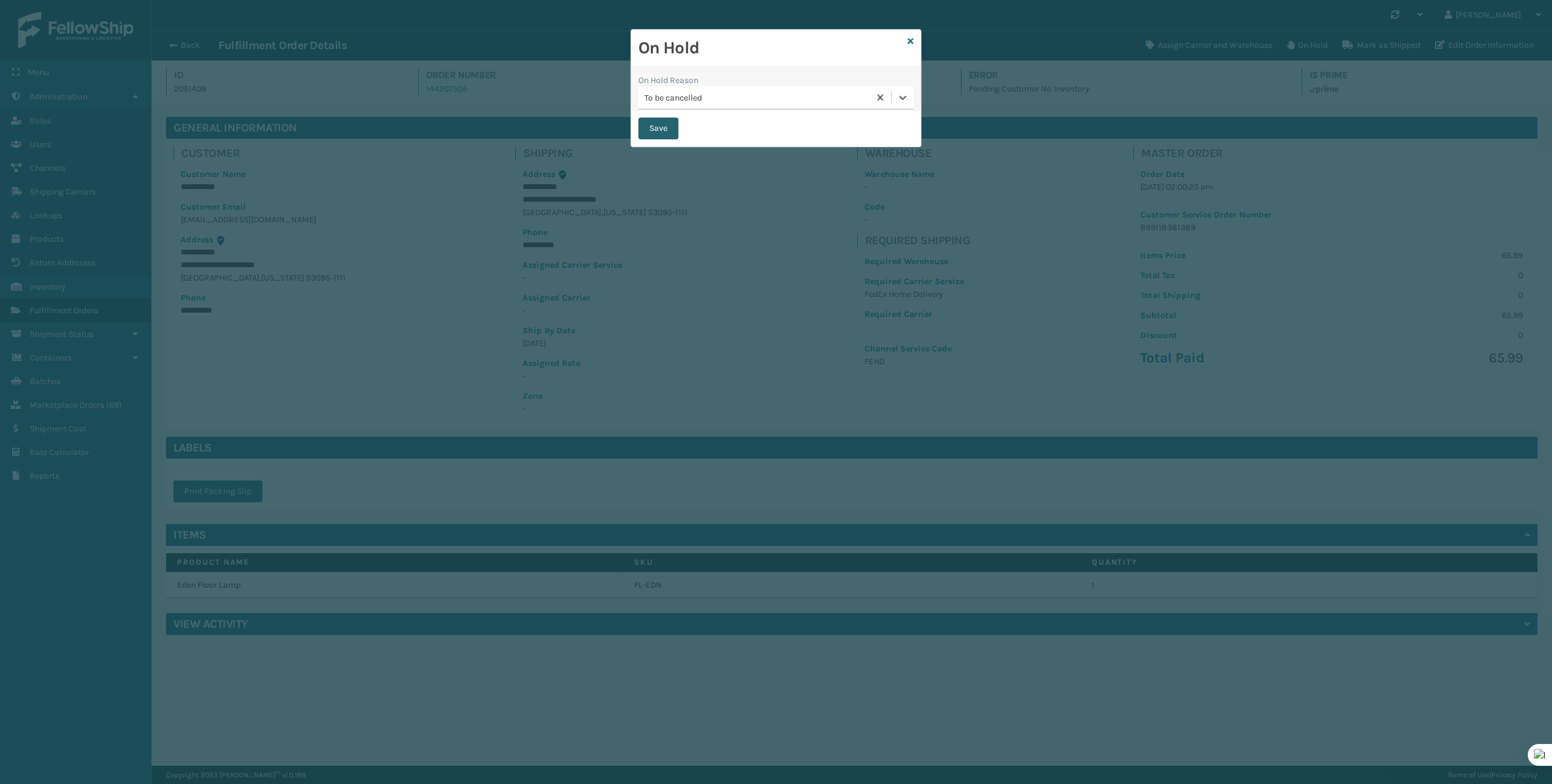
click at [669, 125] on button "Save" at bounding box center [658, 128] width 40 height 22
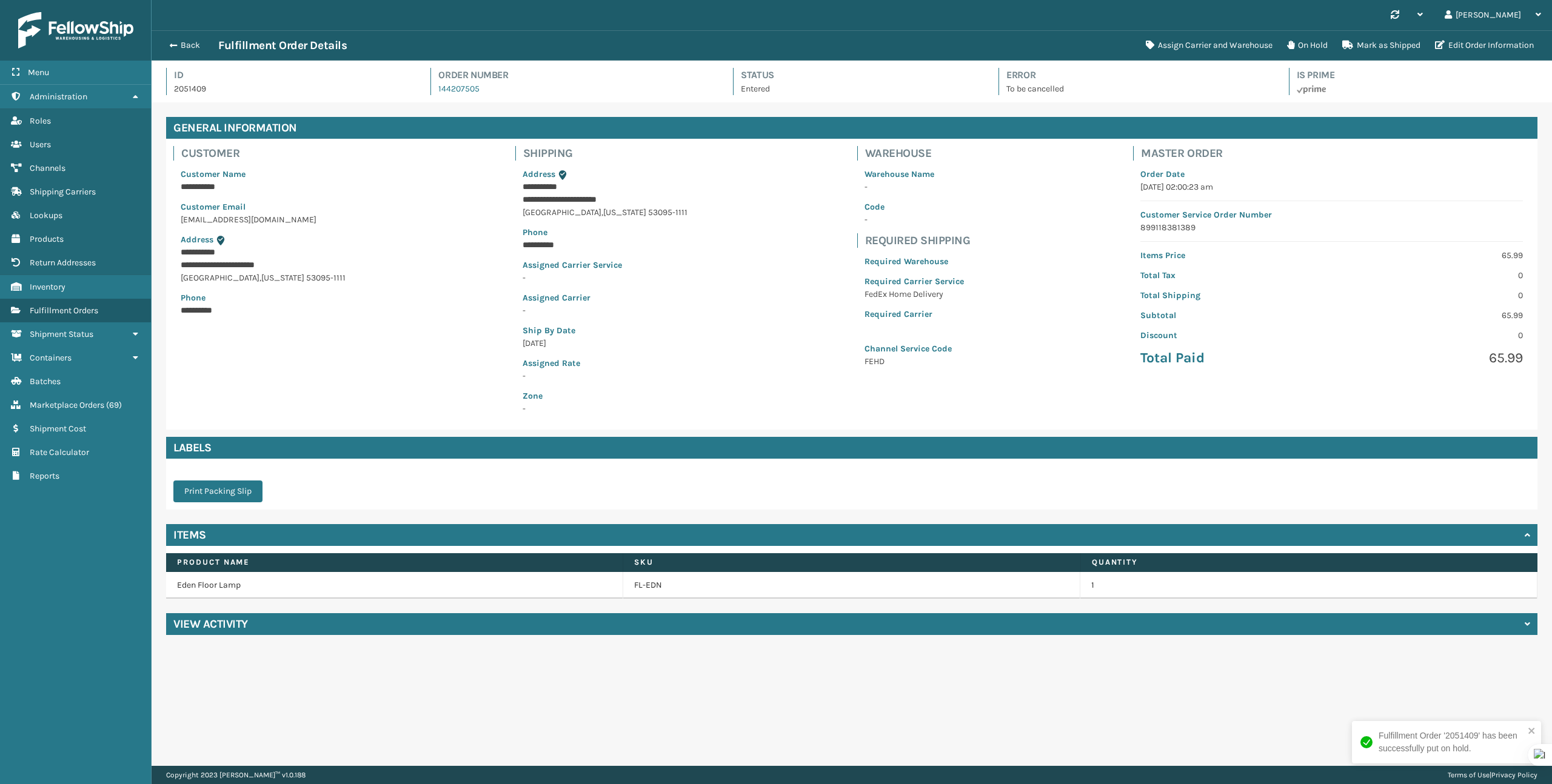
scroll to position [29, 1401]
click at [190, 49] on div "Back Fulfillment Order Details" at bounding box center [650, 45] width 976 height 14
click at [190, 46] on button "Back" at bounding box center [190, 45] width 56 height 11
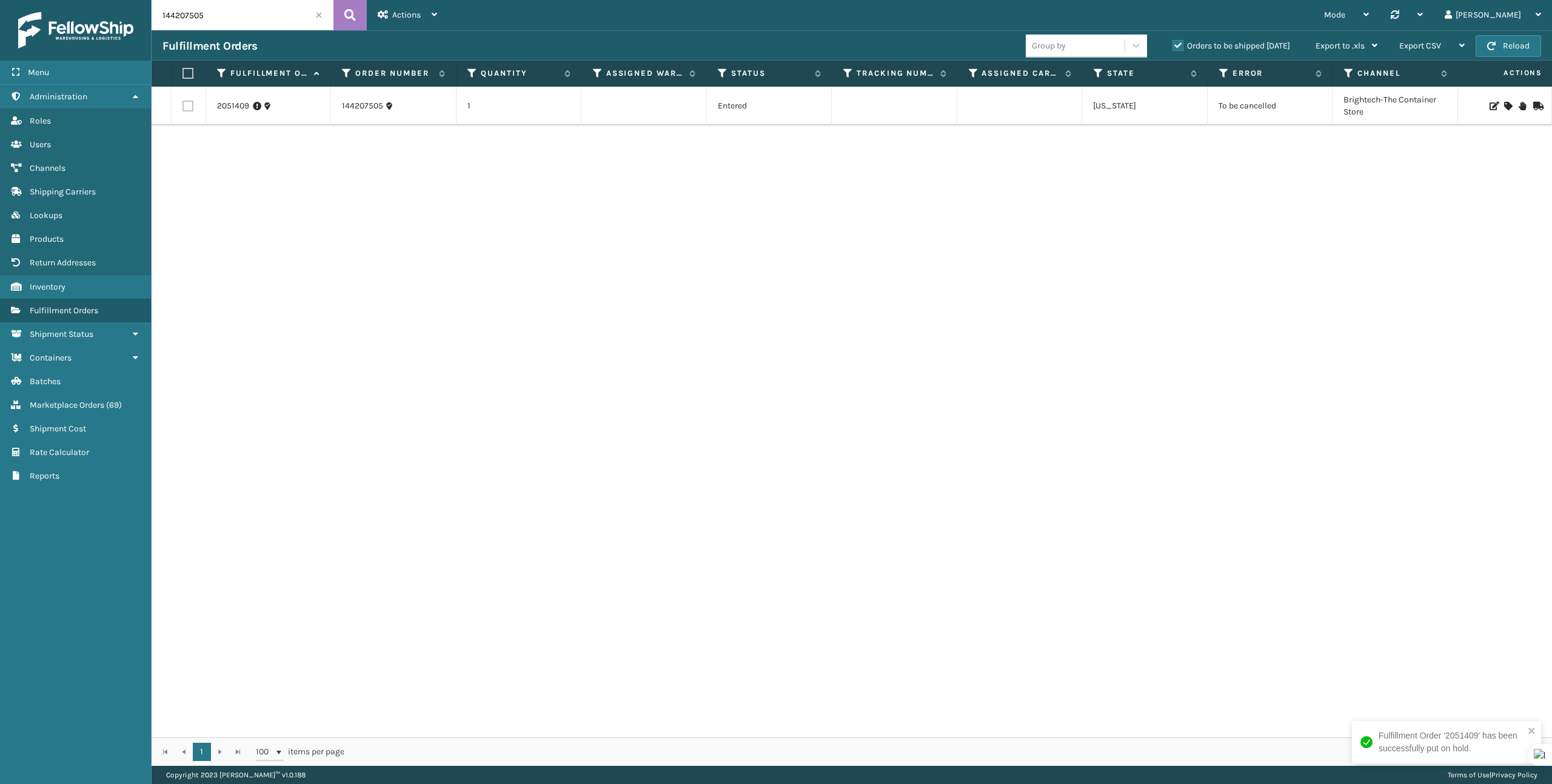
click at [251, 19] on input "144207505" at bounding box center [242, 15] width 182 height 31
paste input "295269381"
type input "295269381"
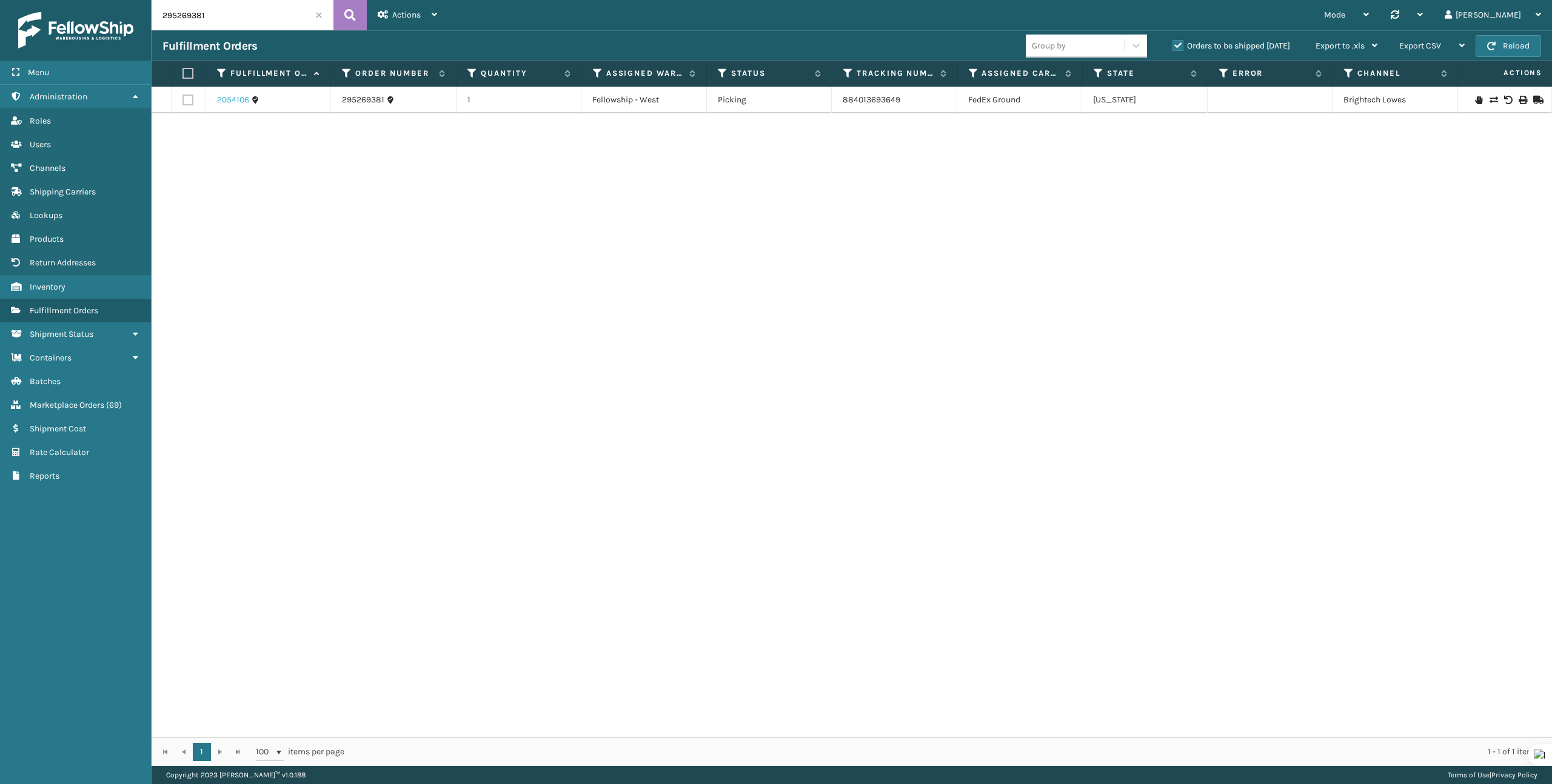
click at [228, 98] on link "2054106" at bounding box center [233, 100] width 32 height 12
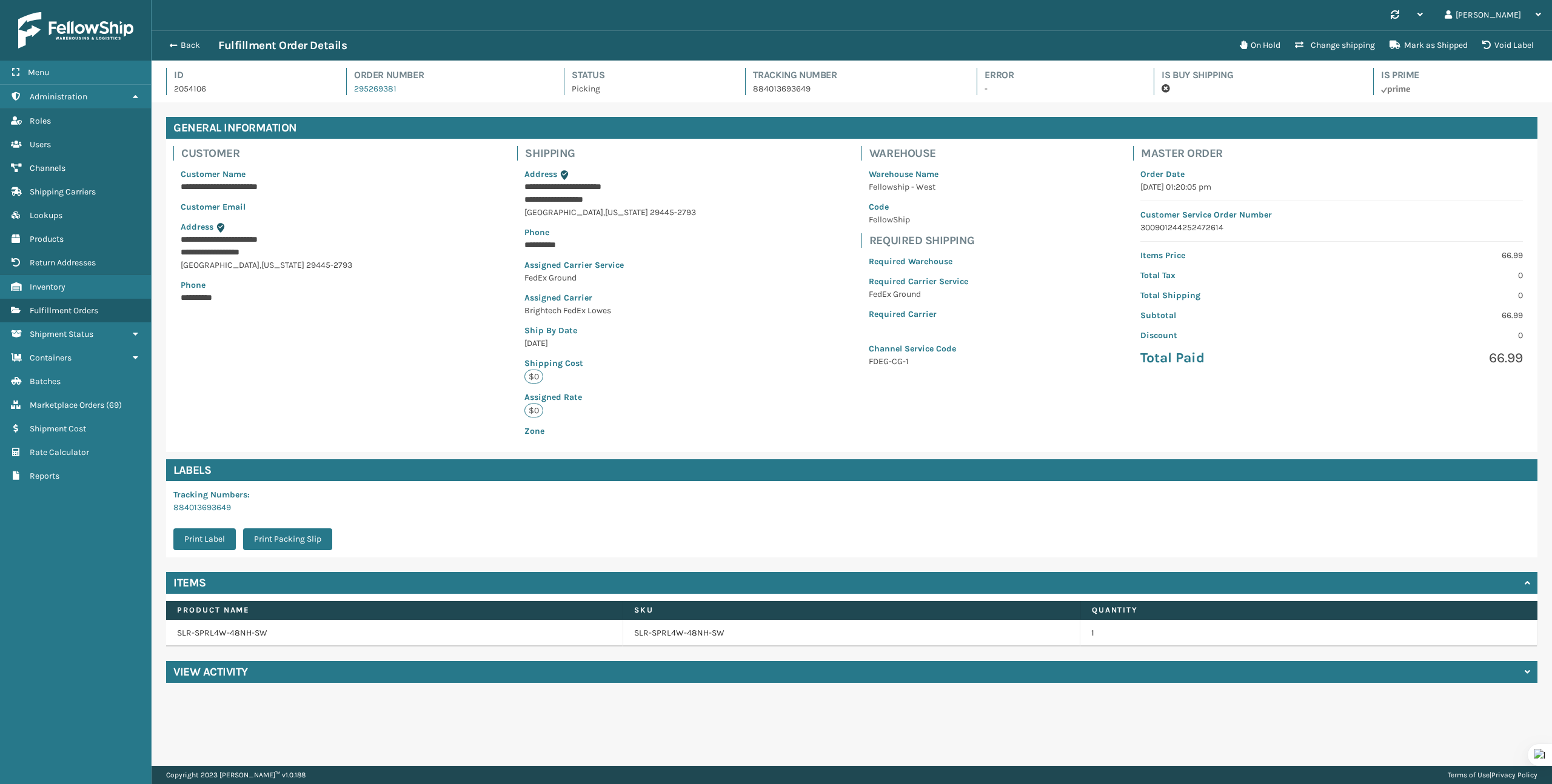
scroll to position [29, 1401]
click at [1266, 43] on button "On Hold" at bounding box center [1260, 46] width 55 height 24
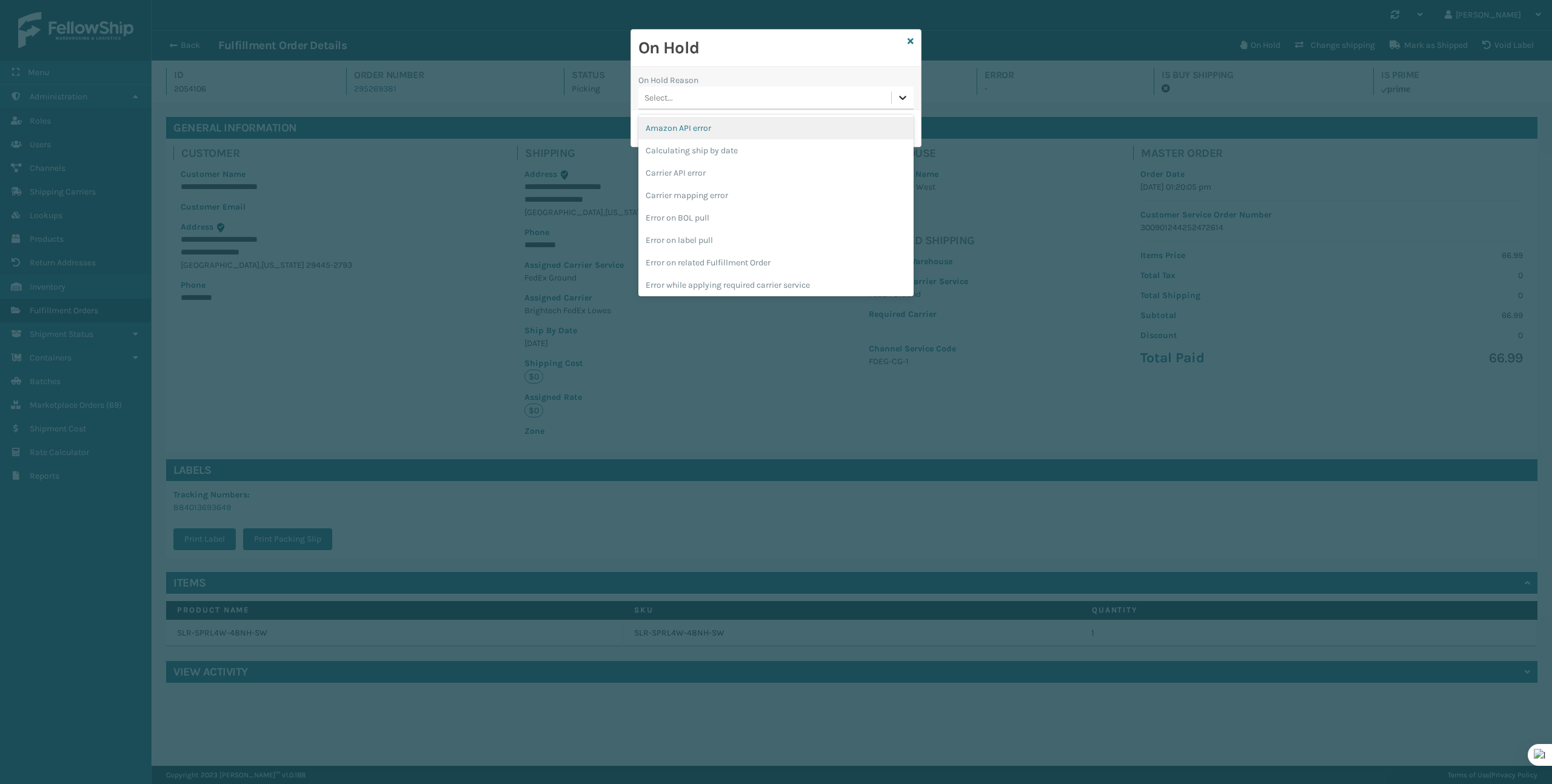
click at [901, 97] on icon at bounding box center [903, 98] width 7 height 4
click at [756, 278] on div "To be cancelled" at bounding box center [776, 283] width 275 height 22
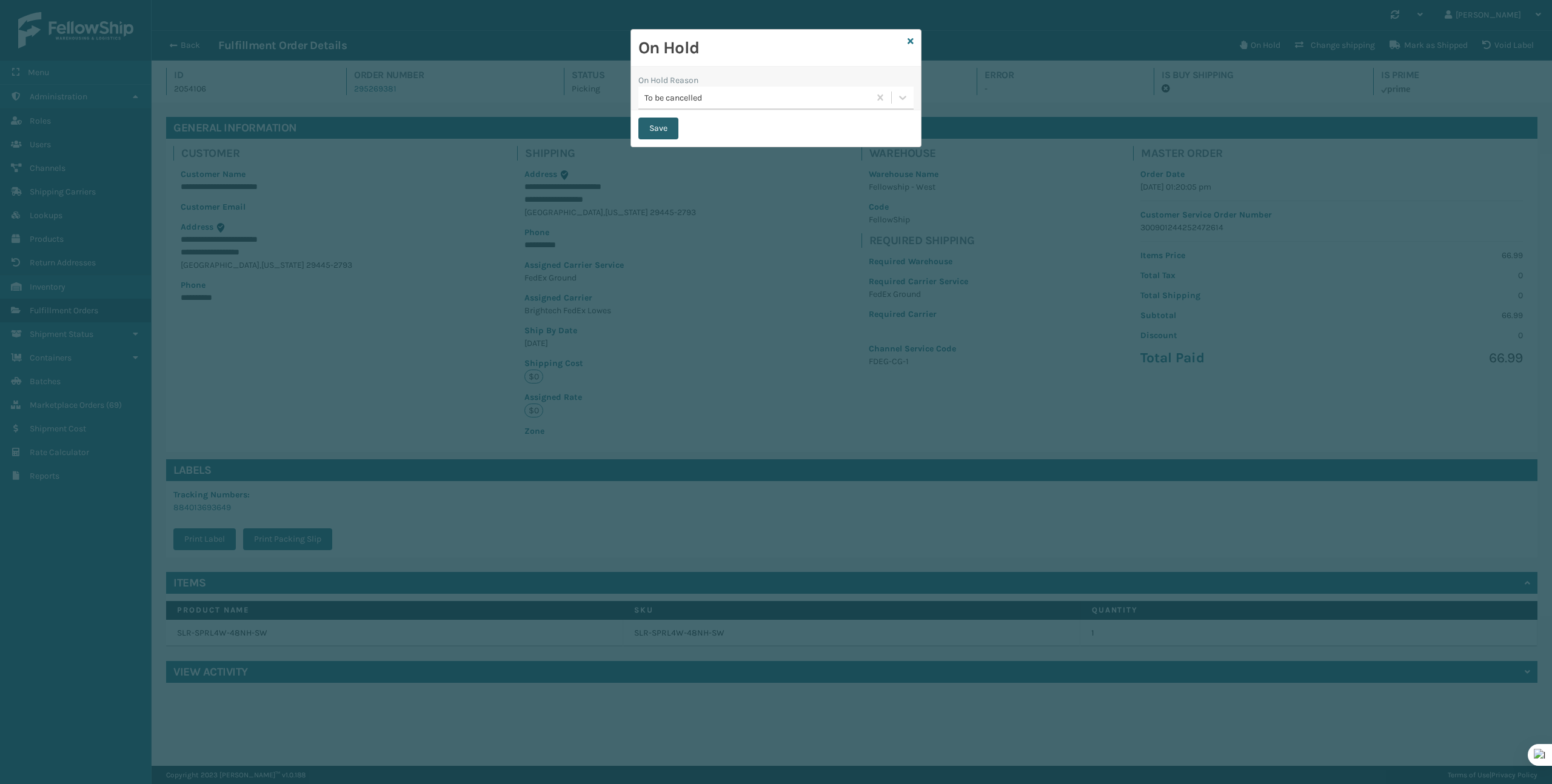
click at [658, 128] on button "Save" at bounding box center [658, 128] width 40 height 22
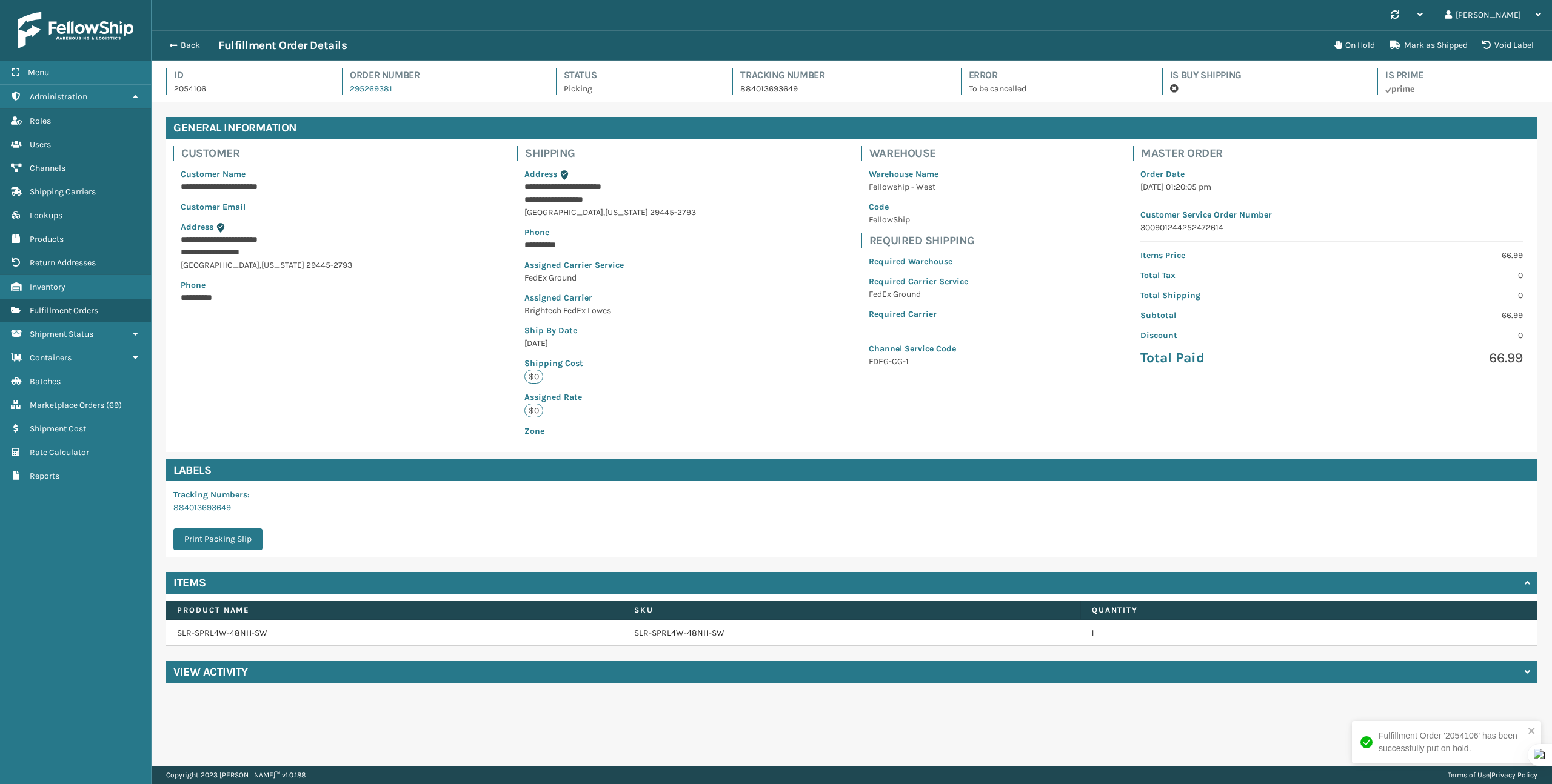
scroll to position [29, 1401]
